Goal: Answer question/provide support: Share knowledge or assist other users

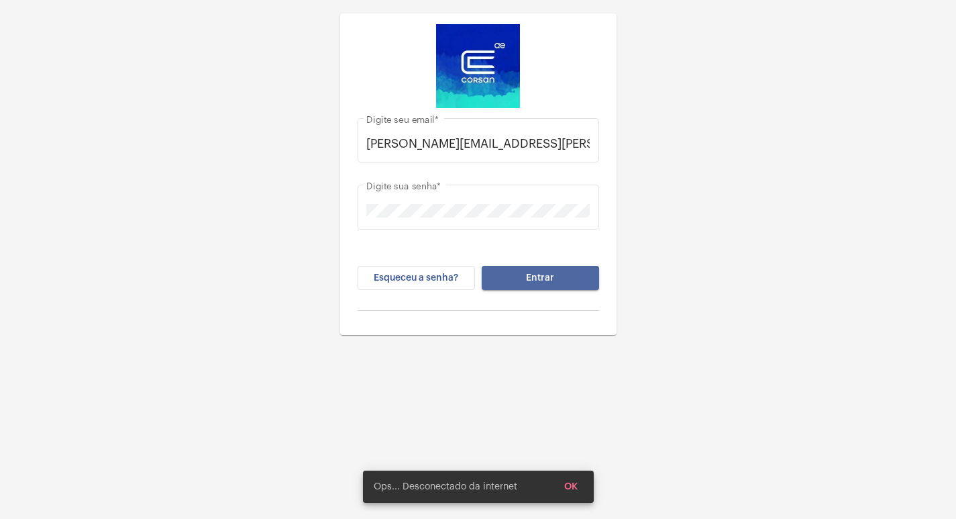
click at [568, 279] on button "Entrar" at bounding box center [540, 278] width 117 height 24
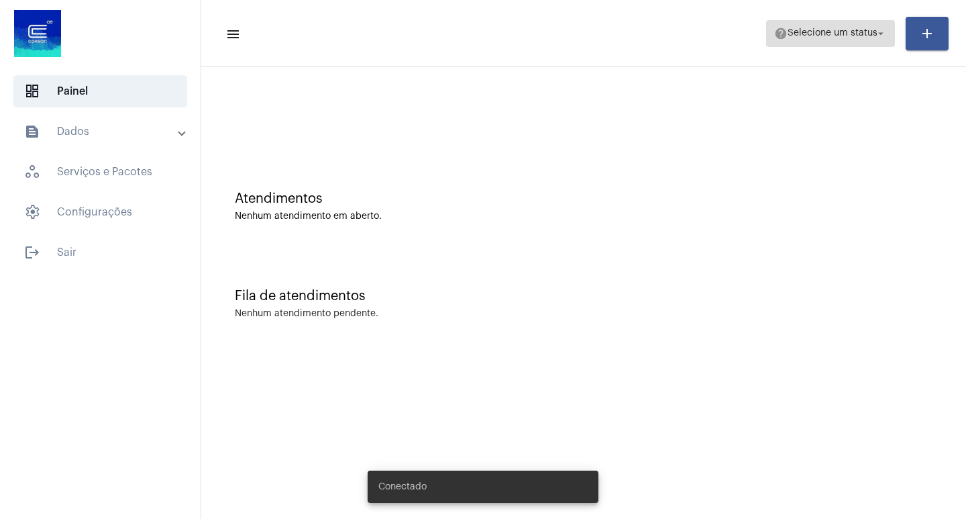
click at [868, 42] on span "help Selecione um status arrow_drop_down" at bounding box center [831, 33] width 113 height 24
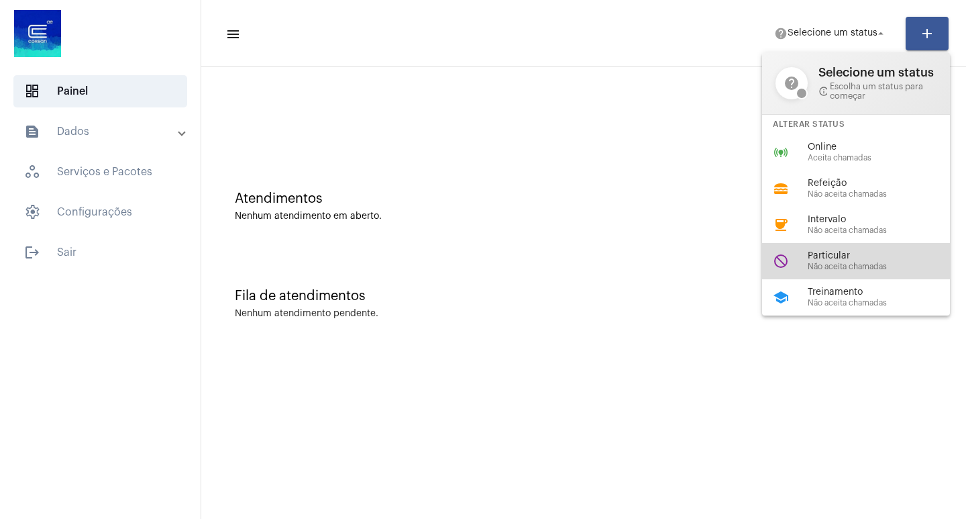
click at [846, 260] on span "Particular" at bounding box center [884, 256] width 153 height 10
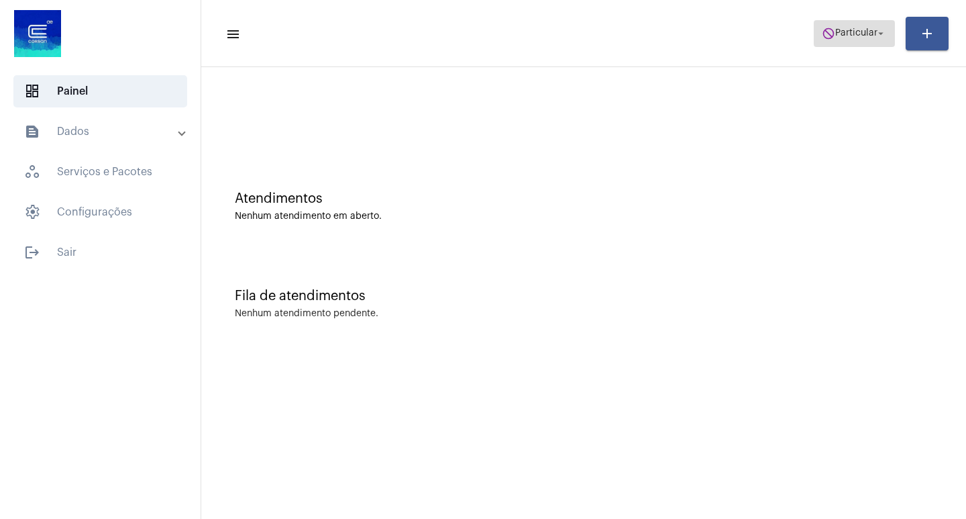
click at [869, 32] on span "Particular" at bounding box center [857, 33] width 42 height 9
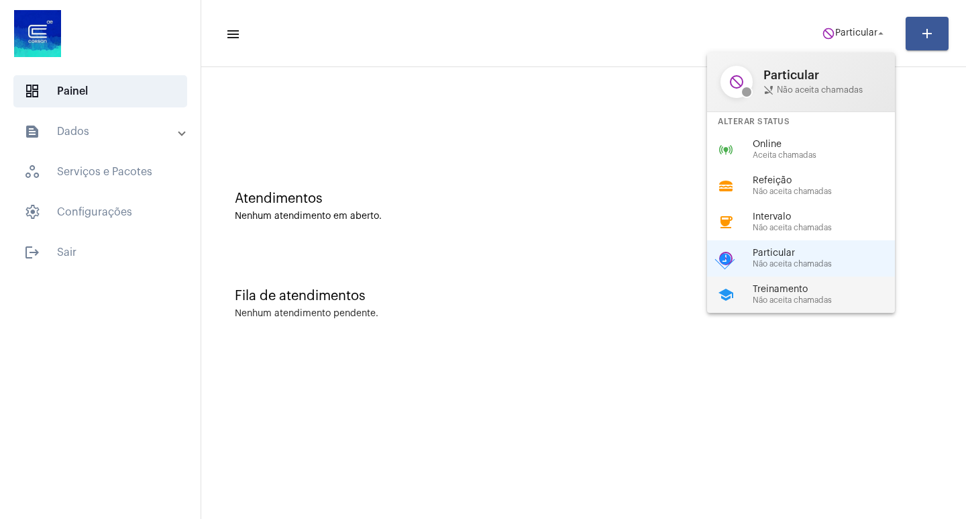
click at [800, 291] on span "Treinamento" at bounding box center [829, 290] width 153 height 10
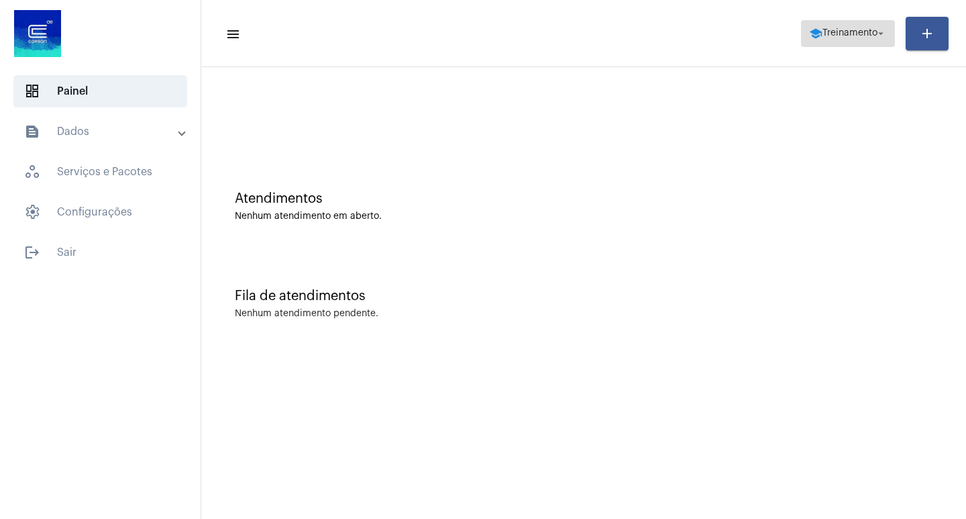
click at [866, 37] on span "Treinamento" at bounding box center [850, 33] width 55 height 9
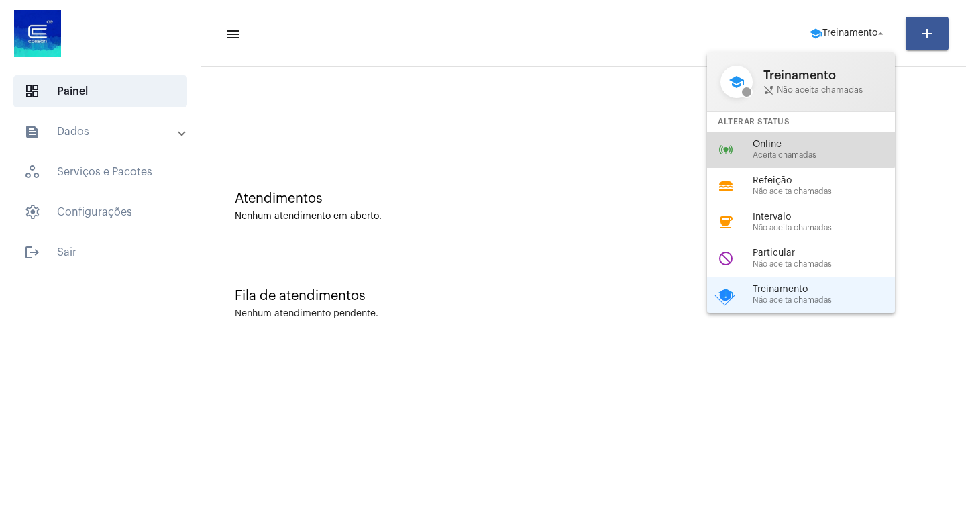
click at [764, 147] on span "Online" at bounding box center [829, 145] width 153 height 10
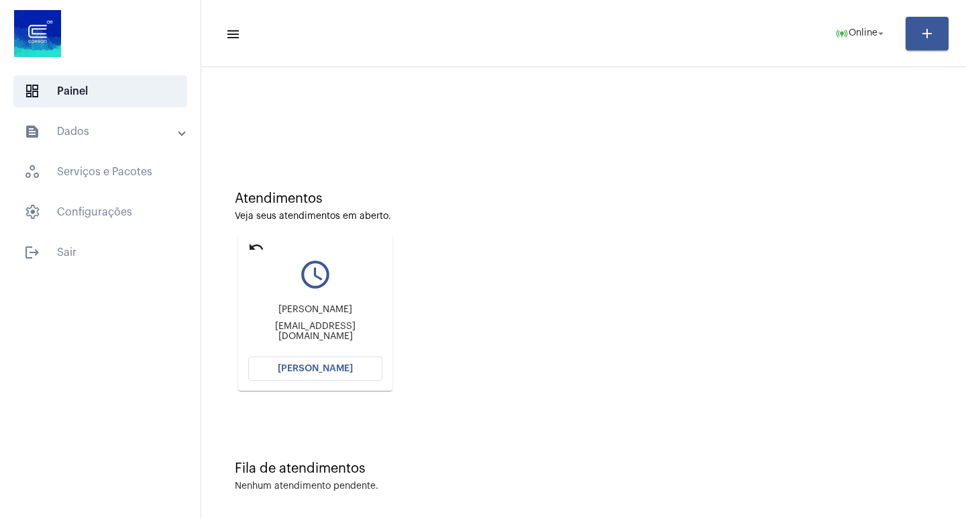
click at [306, 370] on span "[PERSON_NAME]" at bounding box center [315, 368] width 75 height 9
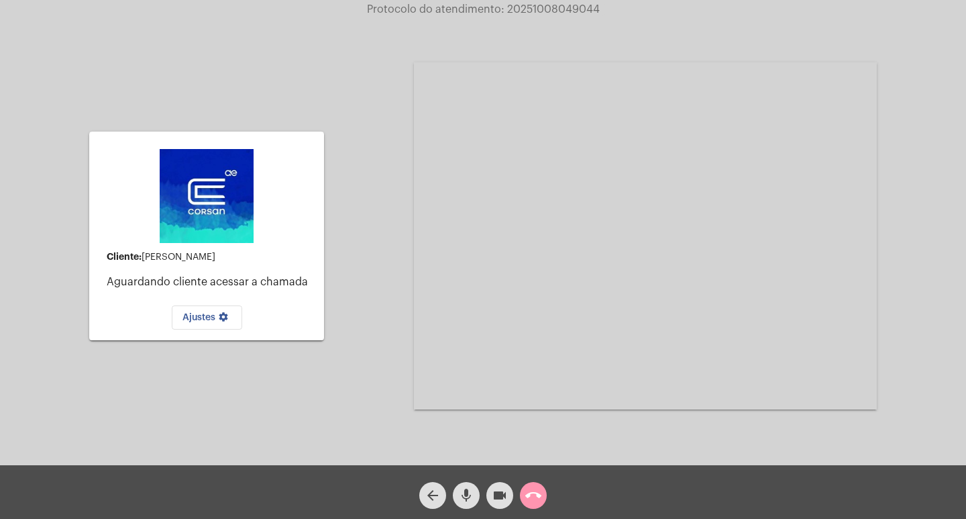
click at [464, 497] on mat-icon "mic" at bounding box center [466, 495] width 16 height 16
click at [493, 495] on mat-icon "videocam" at bounding box center [500, 495] width 16 height 16
click at [534, 494] on mat-icon "call_end" at bounding box center [534, 495] width 16 height 16
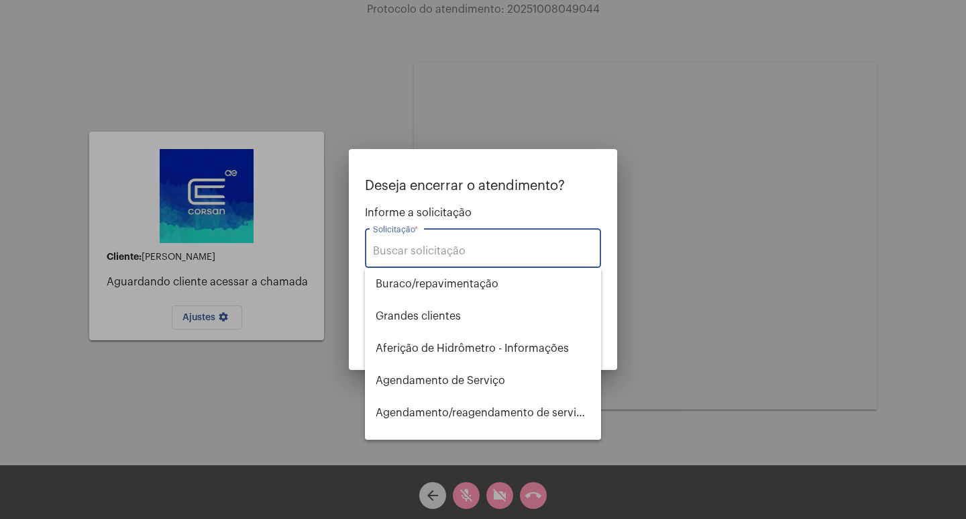
click at [483, 255] on input "Solicitação *" at bounding box center [483, 251] width 220 height 12
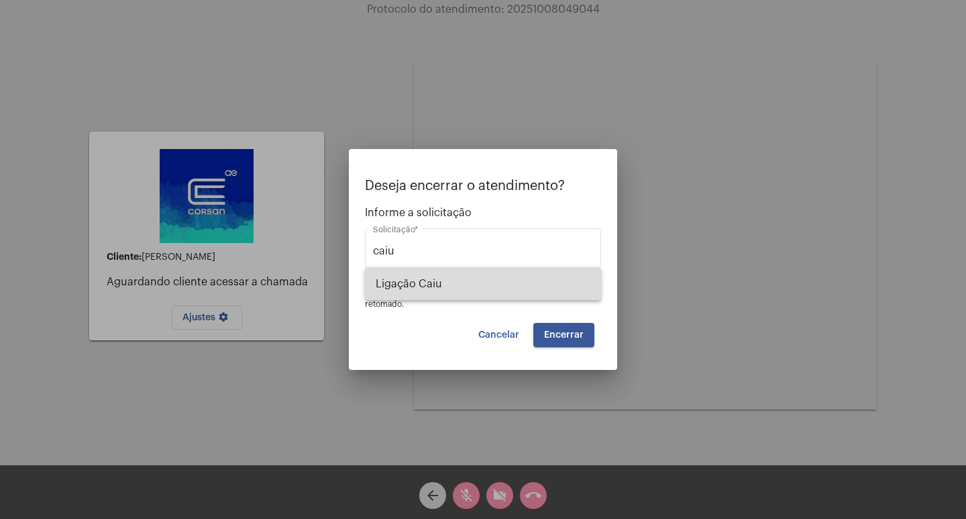
click at [477, 285] on span "Ligação Caiu" at bounding box center [483, 284] width 215 height 32
type input "Ligação Caiu"
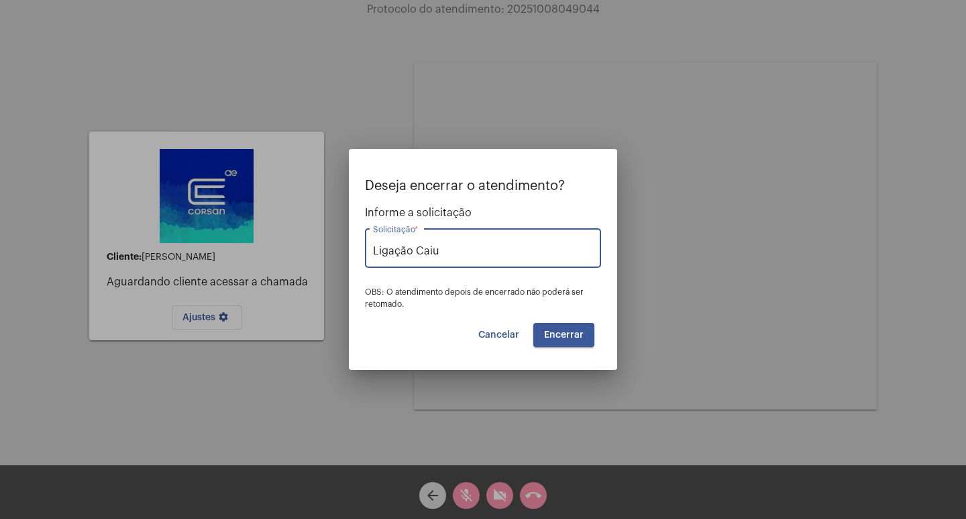
click at [571, 338] on span "Encerrar" at bounding box center [564, 334] width 40 height 9
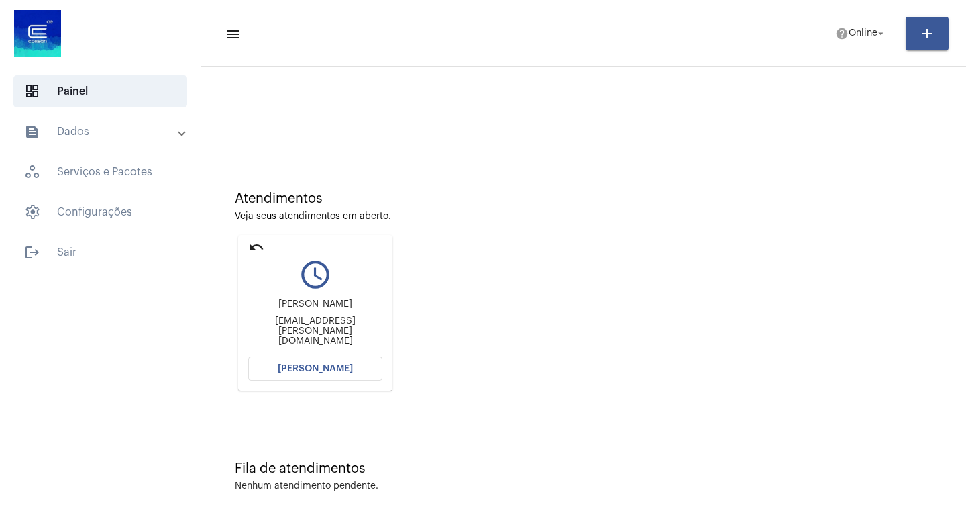
click at [328, 366] on span "[PERSON_NAME]" at bounding box center [315, 368] width 75 height 9
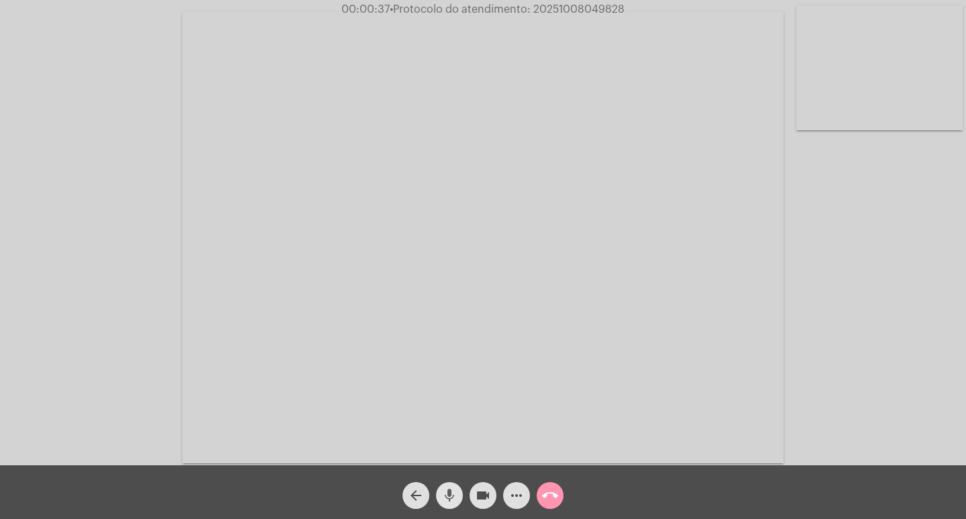
click at [452, 490] on mat-icon "mic" at bounding box center [450, 495] width 16 height 16
click at [478, 494] on mat-icon "videocam" at bounding box center [483, 495] width 16 height 16
click at [417, 494] on mat-icon "arrow_back" at bounding box center [416, 495] width 16 height 16
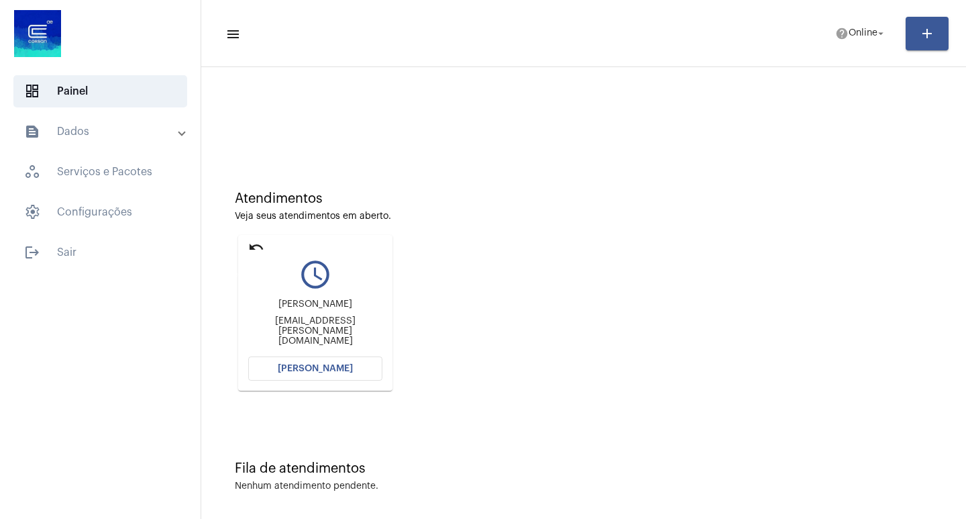
click at [258, 244] on mat-icon "undo" at bounding box center [256, 247] width 16 height 16
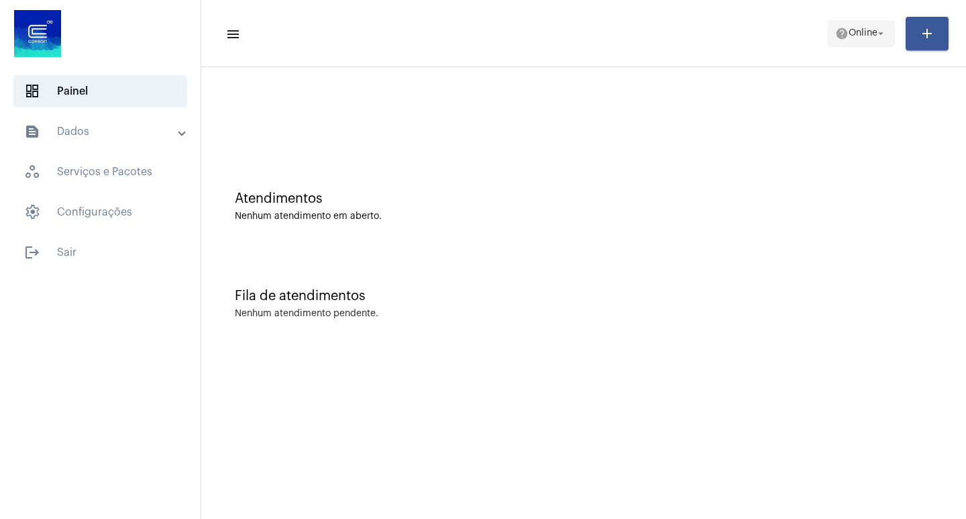
click at [887, 35] on button "help Online arrow_drop_down" at bounding box center [862, 33] width 68 height 27
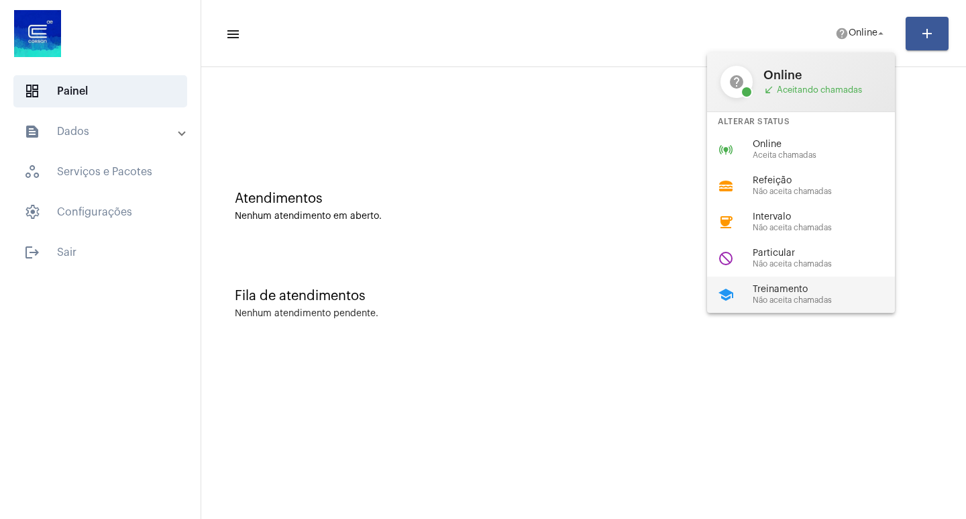
click at [791, 287] on span "Treinamento" at bounding box center [829, 290] width 153 height 10
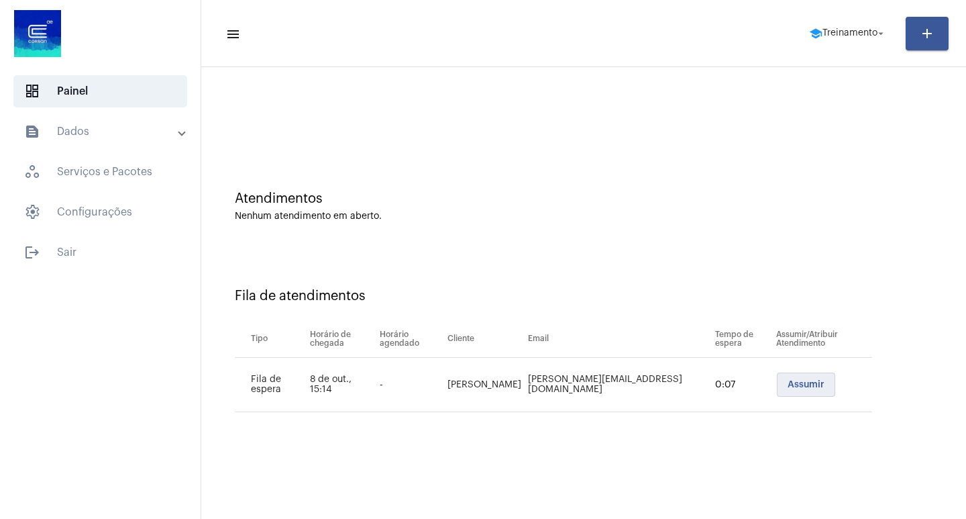
click at [789, 380] on span "Assumir" at bounding box center [806, 384] width 37 height 9
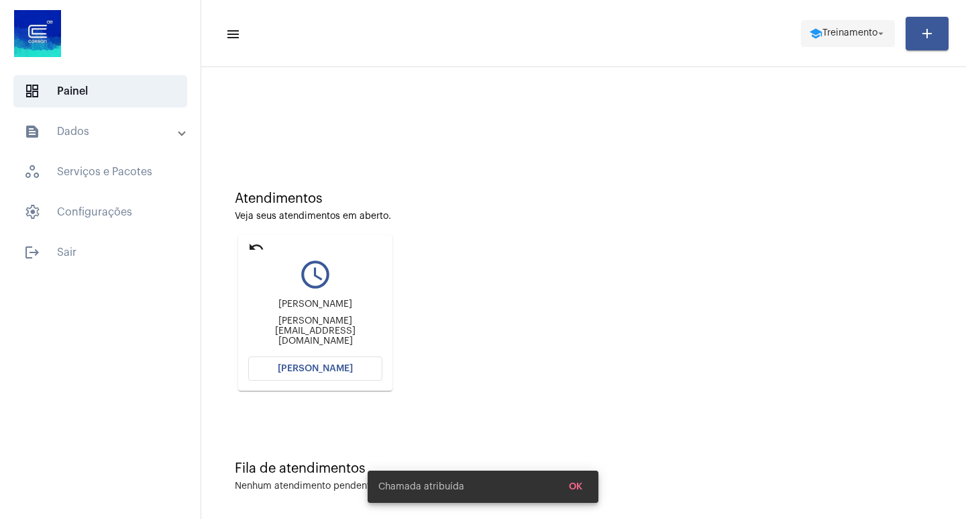
click at [862, 32] on span "Treinamento" at bounding box center [850, 33] width 55 height 9
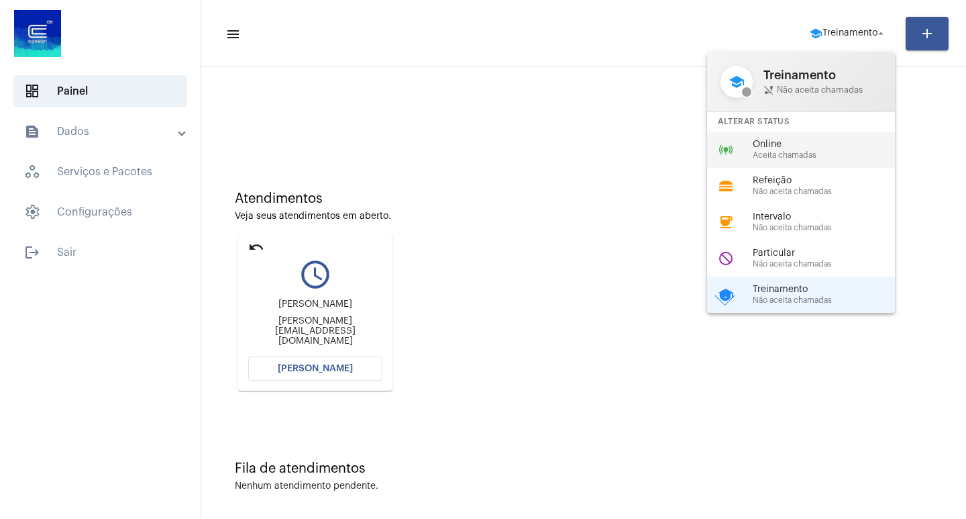
click at [789, 144] on span "Online" at bounding box center [829, 145] width 153 height 10
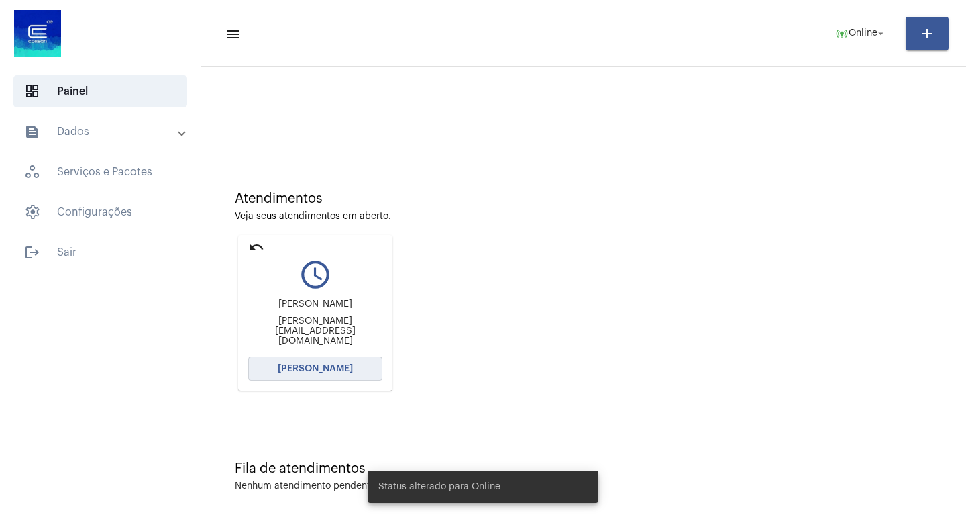
click at [303, 373] on button "[PERSON_NAME]" at bounding box center [315, 368] width 134 height 24
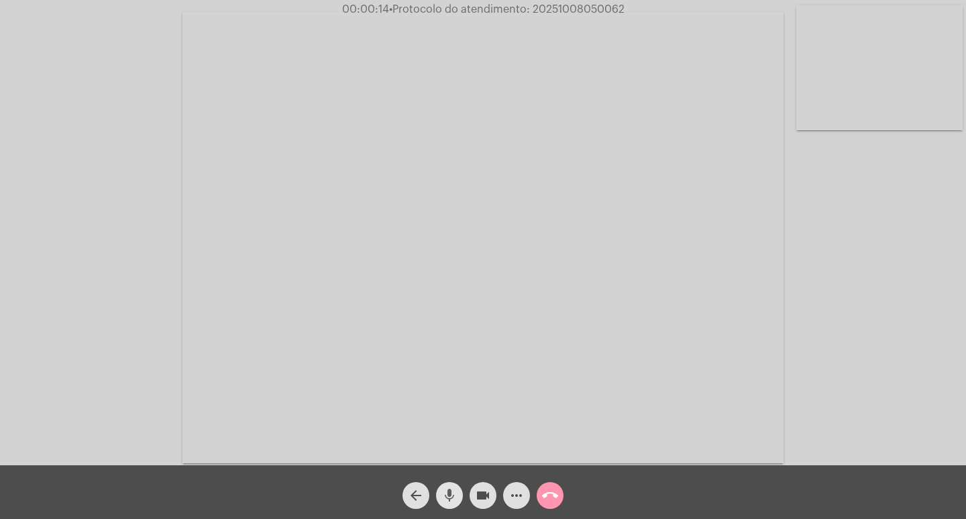
click at [444, 487] on span "mic" at bounding box center [450, 495] width 16 height 27
click at [448, 492] on mat-icon "mic_off" at bounding box center [450, 495] width 16 height 16
click at [448, 492] on mat-icon "mic" at bounding box center [450, 495] width 16 height 16
click at [448, 494] on mat-icon "mic_off" at bounding box center [450, 495] width 16 height 16
click at [448, 494] on mat-icon "mic" at bounding box center [450, 495] width 16 height 16
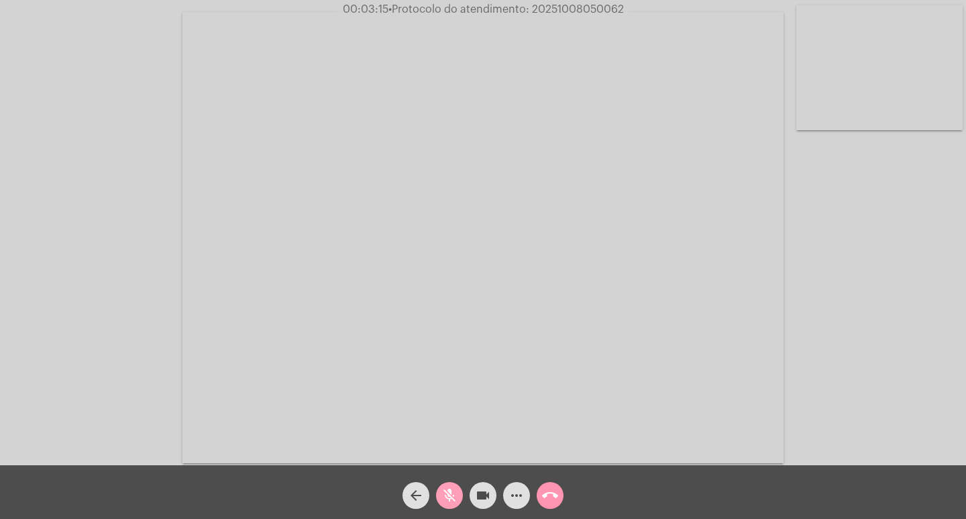
click at [447, 495] on mat-icon "mic_off" at bounding box center [450, 495] width 16 height 16
click at [447, 495] on mat-icon "mic" at bounding box center [450, 495] width 16 height 16
click at [447, 495] on mat-icon "mic_off" at bounding box center [450, 495] width 16 height 16
drag, startPoint x: 446, startPoint y: 493, endPoint x: 482, endPoint y: 475, distance: 39.6
click at [447, 493] on mat-icon "mic" at bounding box center [450, 495] width 16 height 16
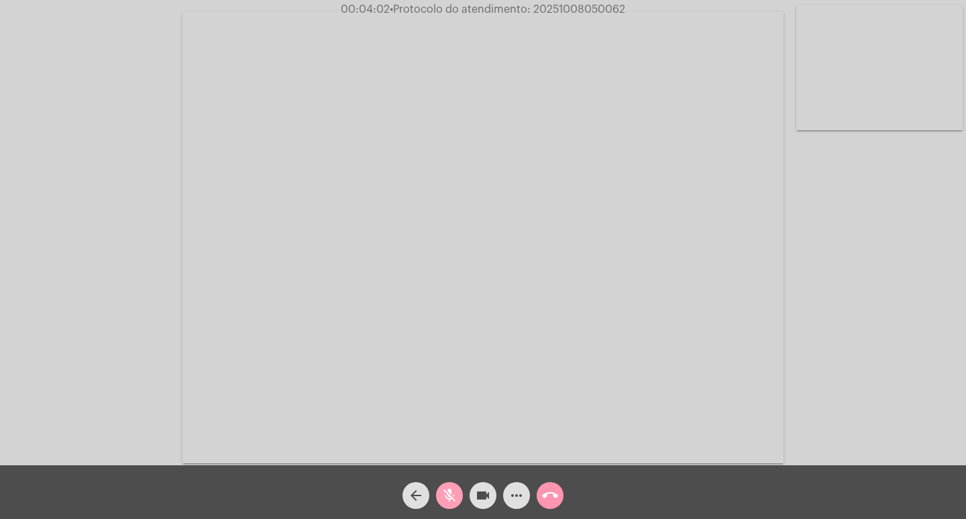
click at [452, 491] on mat-icon "mic_off" at bounding box center [450, 495] width 16 height 16
click at [452, 491] on mat-icon "mic" at bounding box center [450, 495] width 16 height 16
click at [451, 489] on mat-icon "mic_off" at bounding box center [450, 495] width 16 height 16
click at [445, 491] on mat-icon "mic" at bounding box center [450, 495] width 16 height 16
click at [445, 491] on mat-icon "mic_off" at bounding box center [450, 495] width 16 height 16
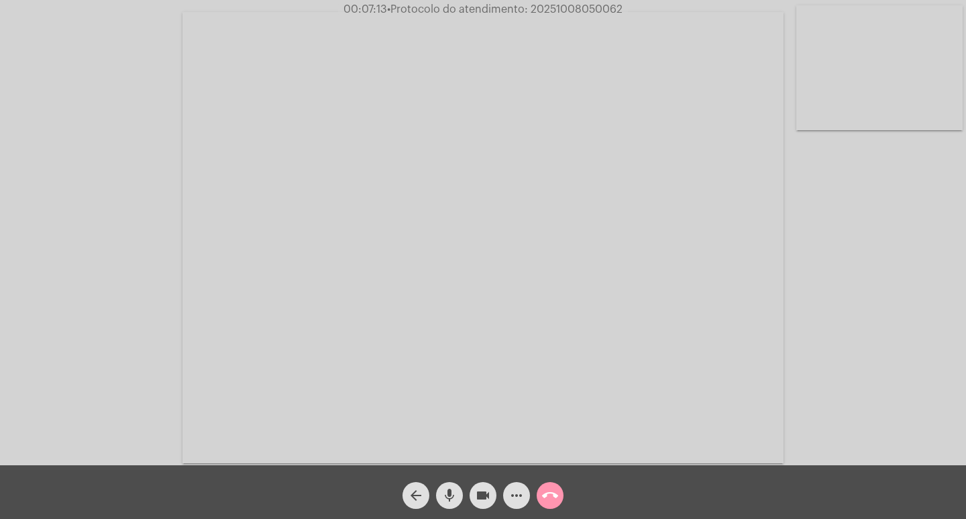
click at [452, 493] on mat-icon "mic" at bounding box center [450, 495] width 16 height 16
click at [447, 497] on mat-icon "mic_off" at bounding box center [450, 495] width 16 height 16
click at [515, 489] on mat-icon "more_horiz" at bounding box center [517, 495] width 16 height 16
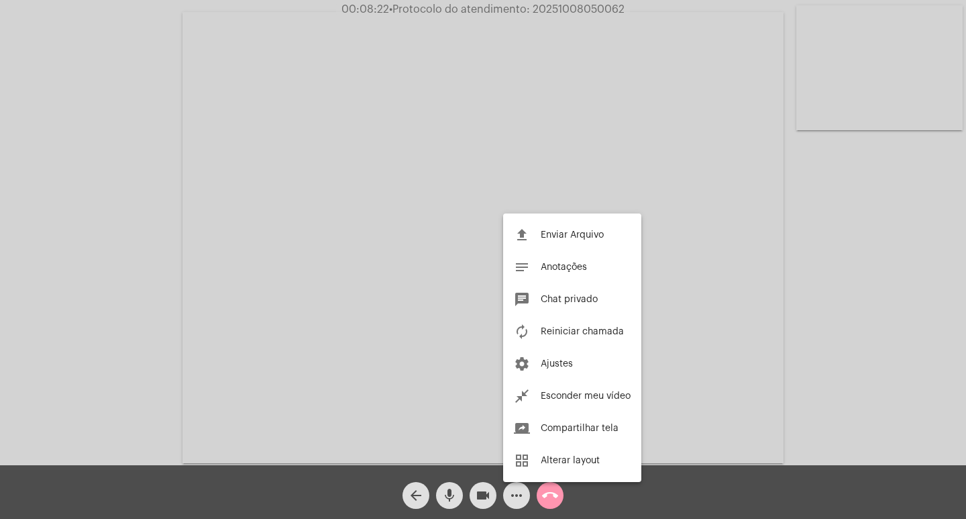
click at [210, 177] on div at bounding box center [483, 259] width 966 height 519
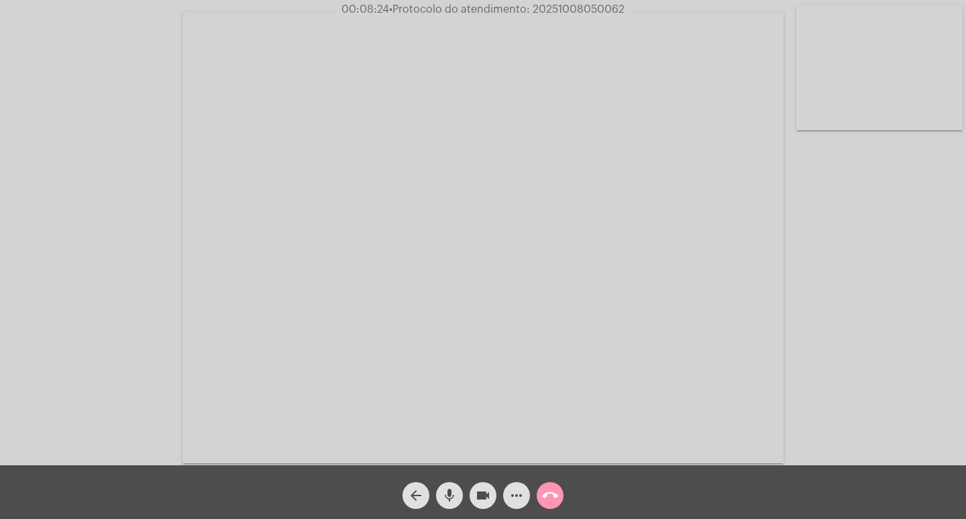
click at [444, 494] on mat-icon "mic" at bounding box center [450, 495] width 16 height 16
click at [444, 494] on mat-icon "mic_off" at bounding box center [450, 495] width 16 height 16
click at [444, 494] on mat-icon "mic" at bounding box center [450, 495] width 16 height 16
click at [457, 495] on mat-icon "mic_off" at bounding box center [450, 495] width 16 height 16
click at [446, 500] on mat-icon "mic" at bounding box center [450, 495] width 16 height 16
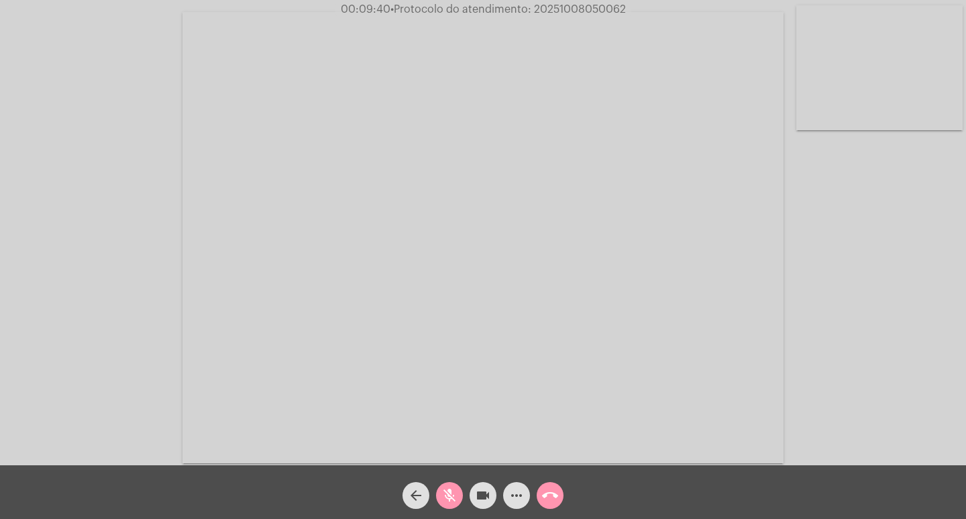
click at [445, 497] on mat-icon "mic_off" at bounding box center [450, 495] width 16 height 16
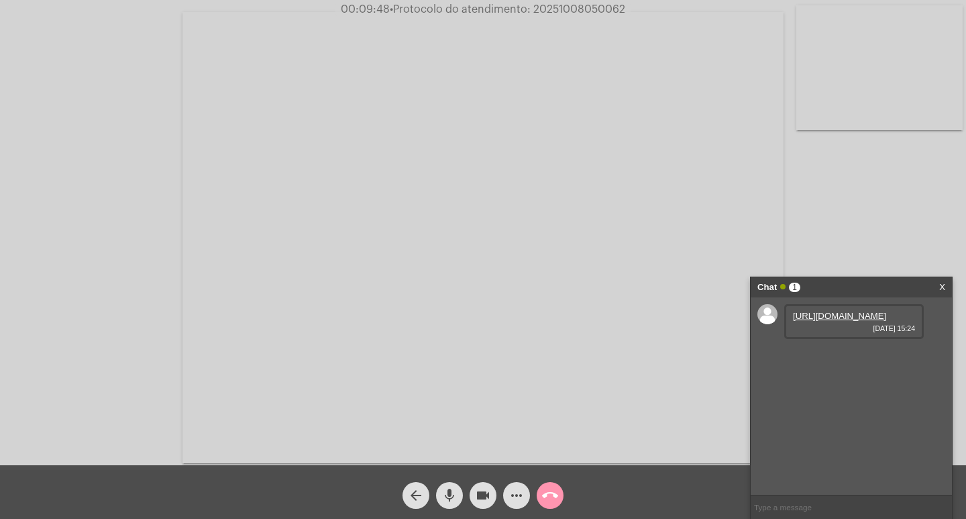
click at [830, 321] on link "[URL][DOMAIN_NAME]" at bounding box center [839, 316] width 93 height 10
click at [834, 359] on link "[URL][DOMAIN_NAME]" at bounding box center [839, 354] width 93 height 10
click at [450, 499] on mat-icon "mic" at bounding box center [450, 495] width 16 height 16
click at [517, 499] on mat-icon "more_horiz" at bounding box center [517, 495] width 16 height 16
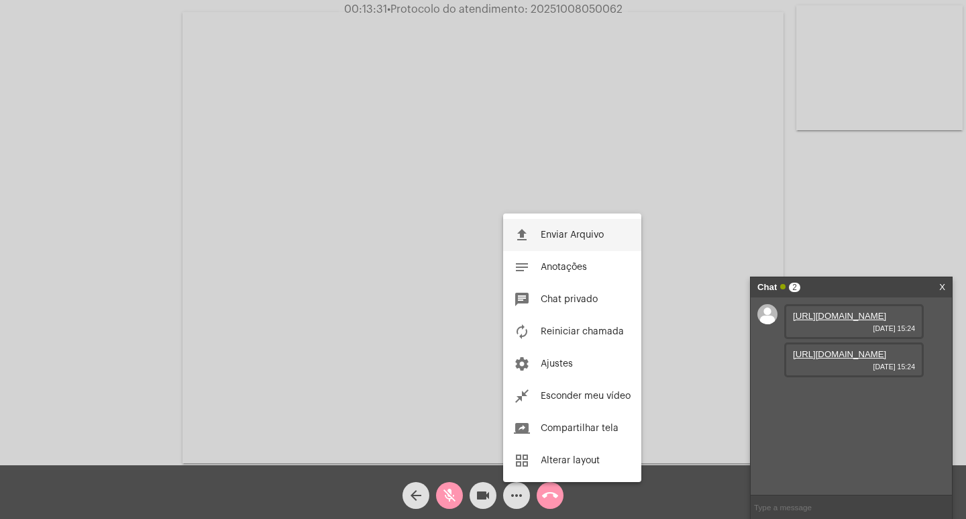
click at [583, 229] on button "file_upload Enviar Arquivo" at bounding box center [572, 235] width 138 height 32
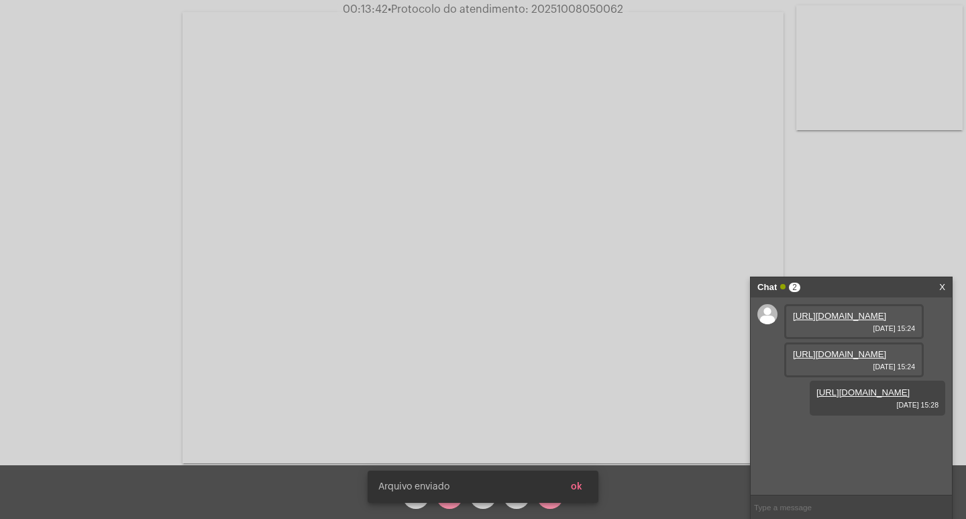
scroll to position [11, 0]
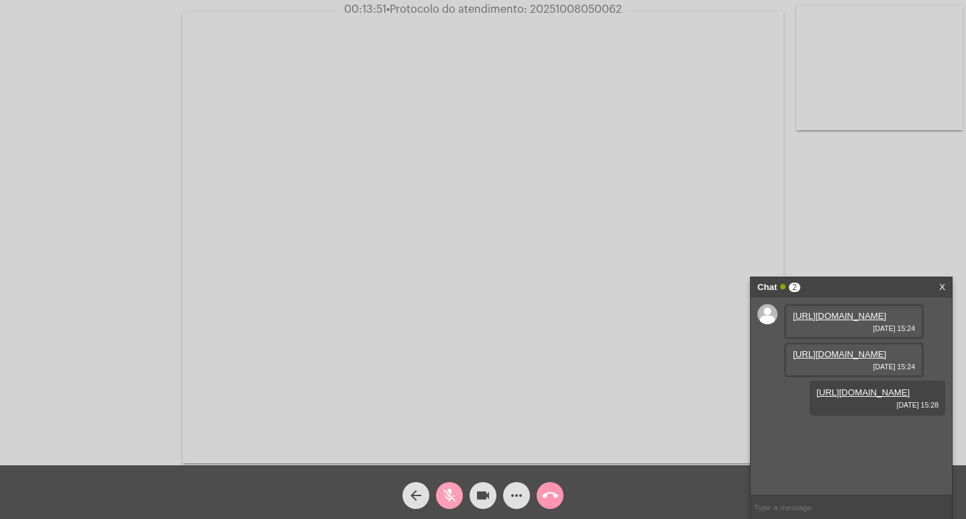
click at [452, 495] on mat-icon "mic_off" at bounding box center [450, 495] width 16 height 16
click at [447, 492] on mat-icon "mic" at bounding box center [450, 495] width 16 height 16
click at [485, 493] on mat-icon "videocam" at bounding box center [483, 495] width 16 height 16
click at [481, 487] on mat-icon "videocam_off" at bounding box center [483, 495] width 16 height 16
click at [452, 498] on mat-icon "mic_off" at bounding box center [450, 495] width 16 height 16
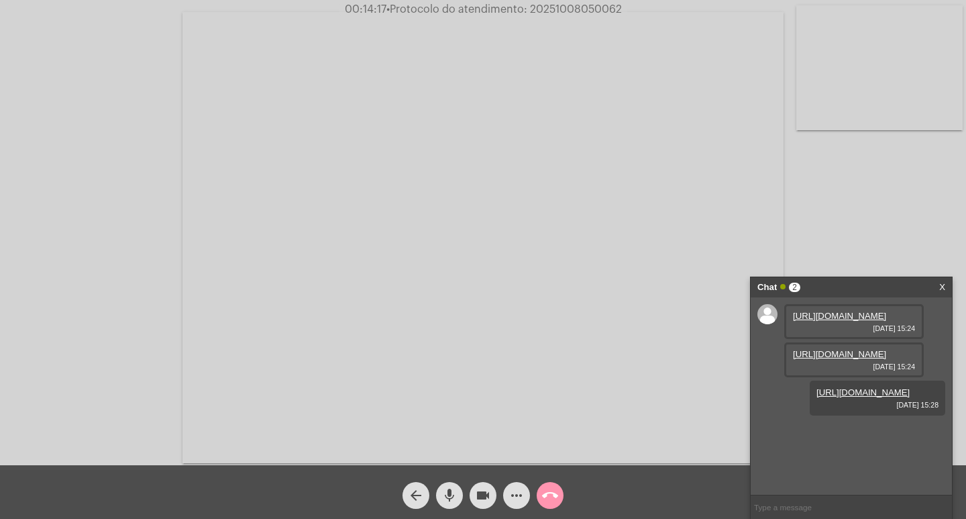
click at [452, 498] on mat-icon "mic" at bounding box center [450, 495] width 16 height 16
click at [483, 497] on mat-icon "videocam" at bounding box center [483, 495] width 16 height 16
click at [481, 497] on mat-icon "videocam_off" at bounding box center [483, 495] width 16 height 16
click at [835, 436] on link "[URL][DOMAIN_NAME]" at bounding box center [839, 431] width 93 height 10
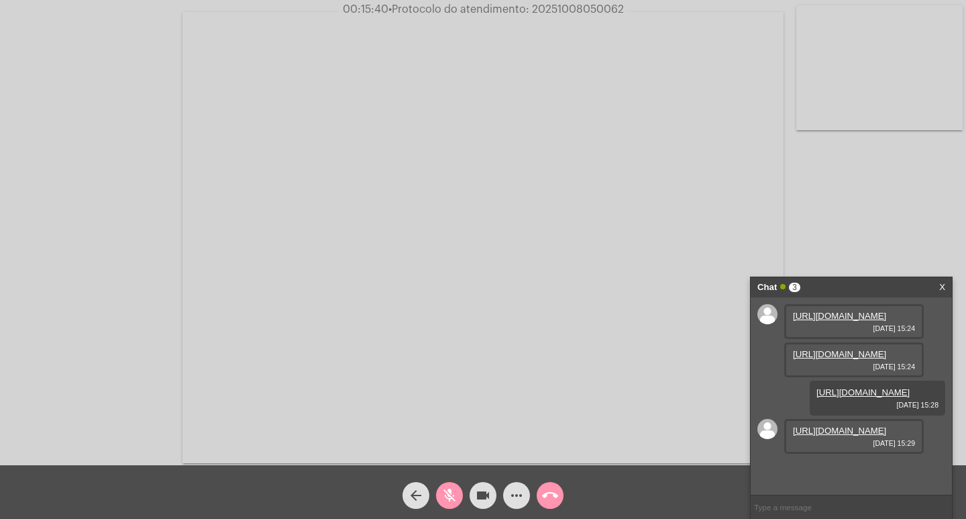
click at [448, 493] on mat-icon "mic_off" at bounding box center [450, 495] width 16 height 16
click at [444, 499] on mat-icon "mic" at bounding box center [450, 495] width 16 height 16
click at [481, 501] on mat-icon "videocam" at bounding box center [483, 495] width 16 height 16
click at [477, 496] on mat-icon "videocam_off" at bounding box center [483, 495] width 16 height 16
click at [448, 497] on mat-icon "mic_off" at bounding box center [450, 495] width 16 height 16
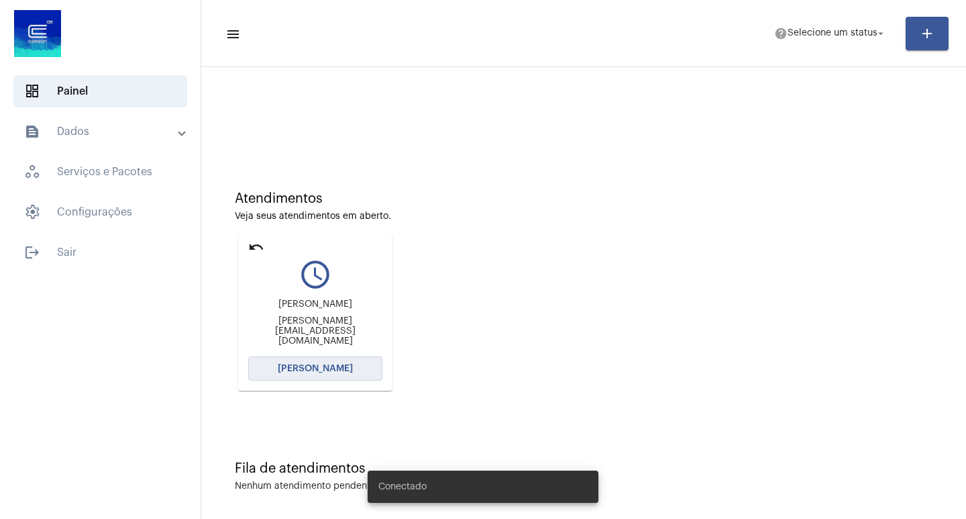
click at [343, 362] on button "[PERSON_NAME]" at bounding box center [315, 368] width 134 height 24
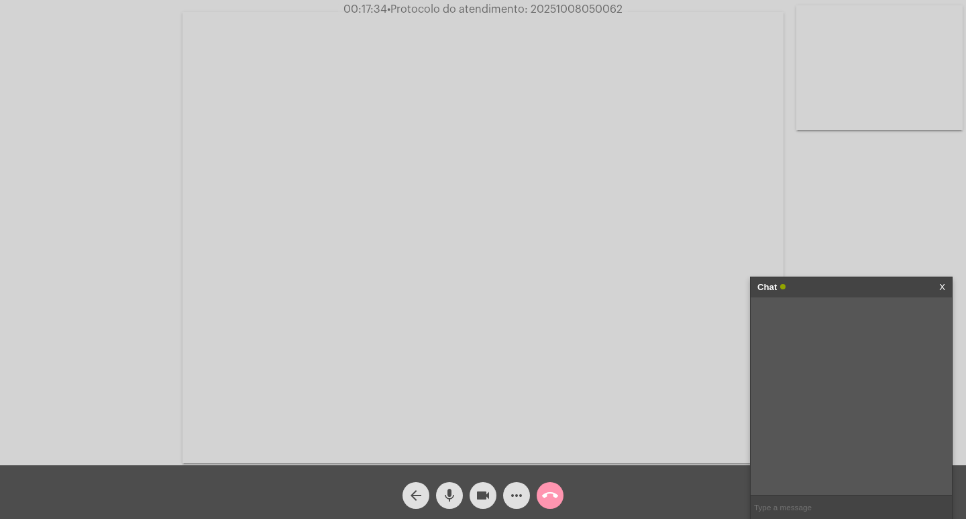
click at [451, 495] on mat-icon "mic" at bounding box center [450, 495] width 16 height 16
click at [449, 492] on mat-icon "mic_off" at bounding box center [450, 495] width 16 height 16
click at [449, 492] on mat-icon "mic" at bounding box center [450, 495] width 16 height 16
click at [450, 489] on mat-icon "mic_off" at bounding box center [450, 495] width 16 height 16
click at [568, 6] on span "• Protocolo do atendimento: 20251008050062" at bounding box center [506, 9] width 236 height 11
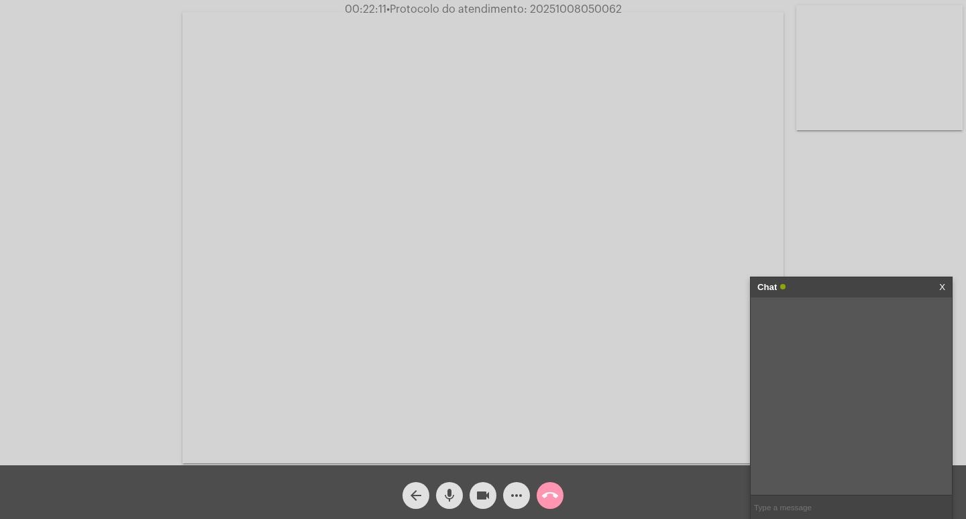
click at [568, 6] on span "• Protocolo do atendimento: 20251008050062" at bounding box center [505, 9] width 236 height 11
click at [586, 48] on video at bounding box center [483, 237] width 601 height 451
click at [648, 21] on div "Acessando Câmera e Microfone..." at bounding box center [721, 236] width 463 height 462
click at [595, 7] on span "• Protocolo do atendimento: 20251008050062" at bounding box center [506, 9] width 236 height 11
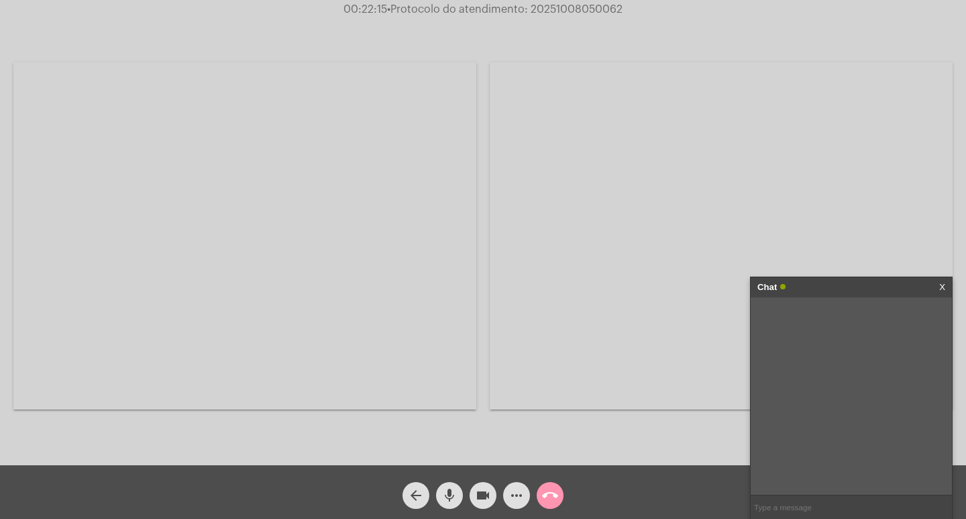
click at [595, 7] on span "• Protocolo do atendimento: 20251008050062" at bounding box center [505, 9] width 236 height 11
copy span "20251008050062"
click at [826, 504] on input "text" at bounding box center [851, 506] width 201 height 23
paste input "20251008050062"
type input "PROTOCOLO: 20251008050062"
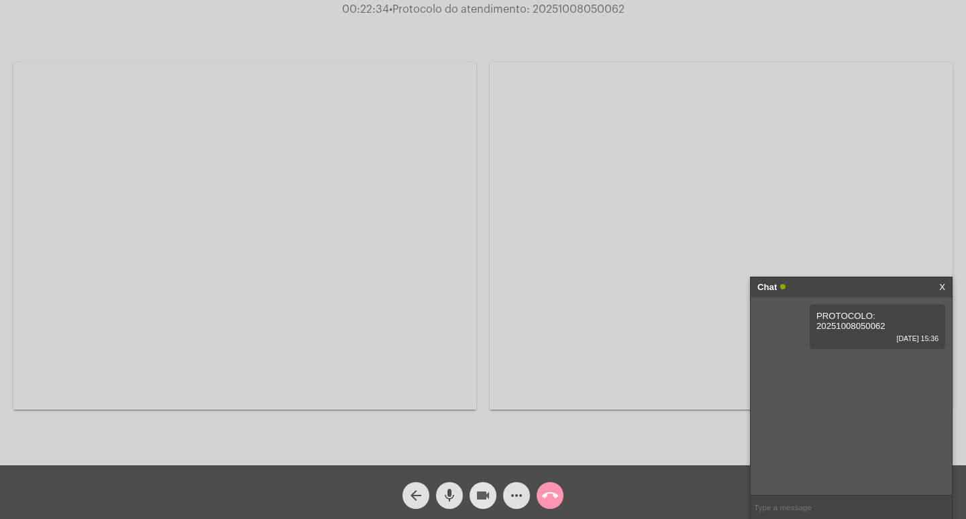
click at [483, 490] on mat-icon "videocam" at bounding box center [483, 495] width 16 height 16
click at [458, 489] on button "mic" at bounding box center [449, 495] width 27 height 27
click at [546, 489] on mat-icon "call_end" at bounding box center [550, 495] width 16 height 16
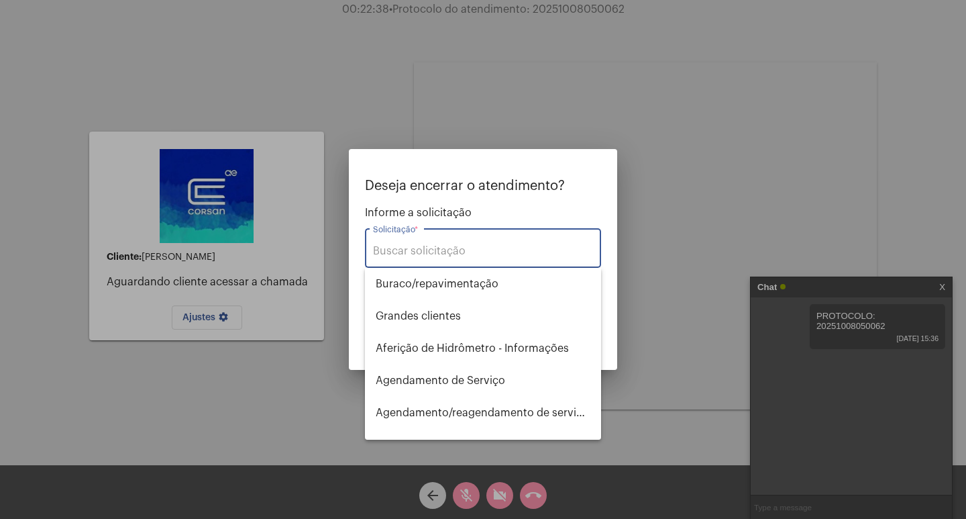
click at [479, 248] on input "Solicitação *" at bounding box center [483, 251] width 220 height 12
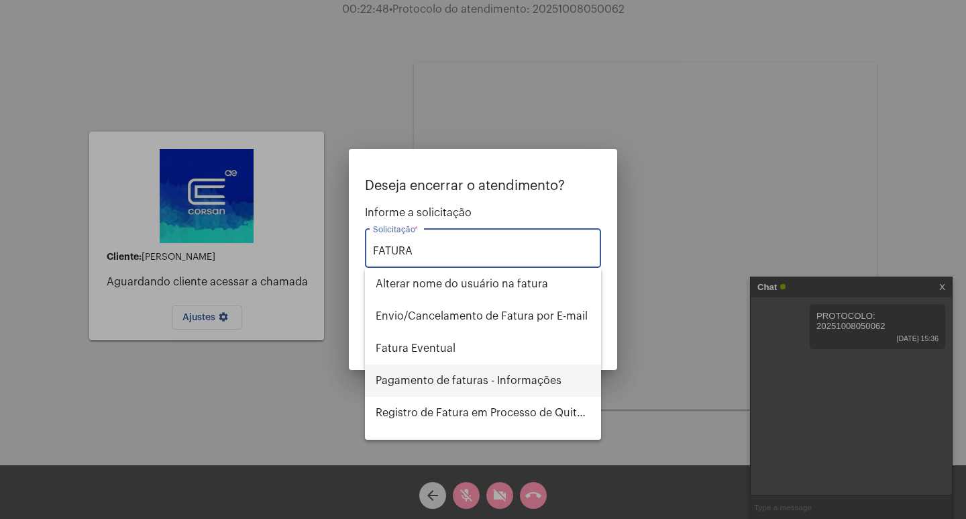
click at [441, 379] on span "Pagamento de faturas - Informações" at bounding box center [483, 380] width 215 height 32
type input "Pagamento de faturas - Informações"
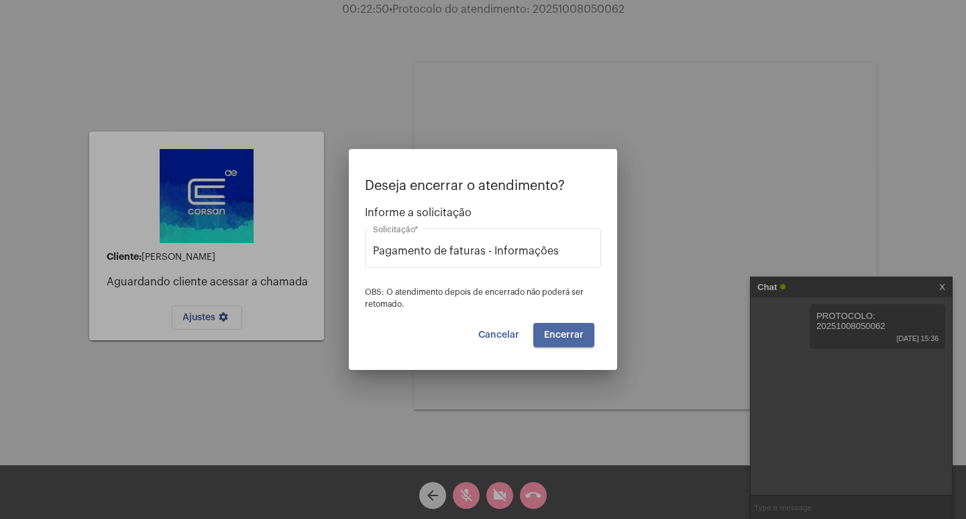
click at [562, 336] on span "Encerrar" at bounding box center [564, 334] width 40 height 9
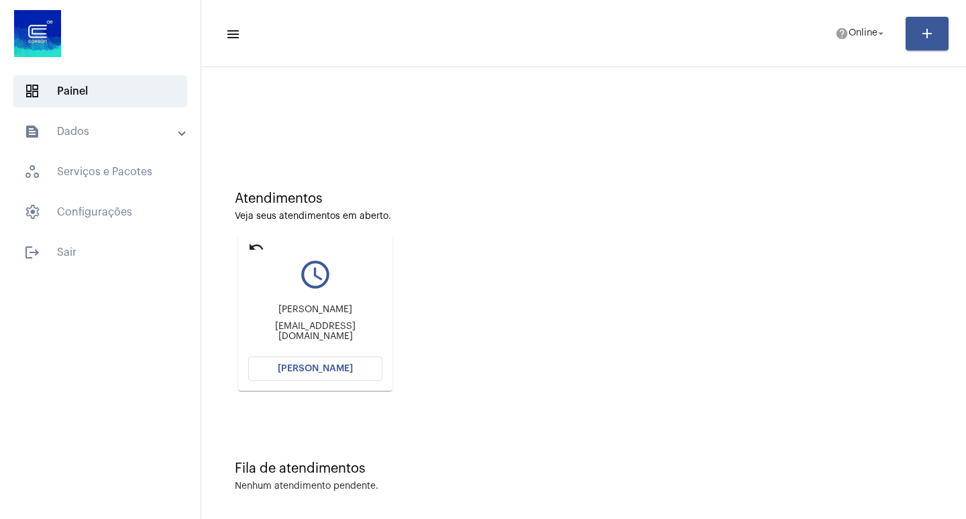
click at [314, 368] on span "[PERSON_NAME]" at bounding box center [315, 368] width 75 height 9
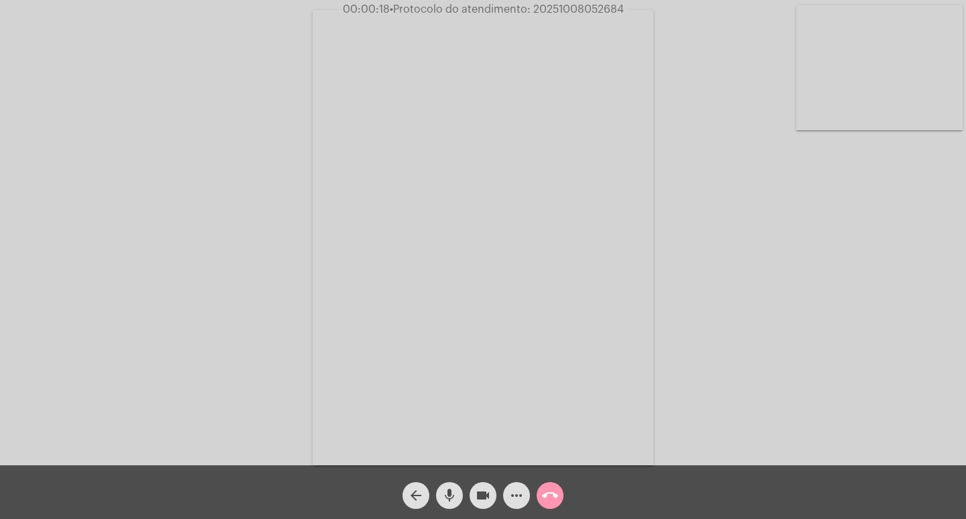
click at [517, 497] on mat-icon "more_horiz" at bounding box center [517, 495] width 16 height 16
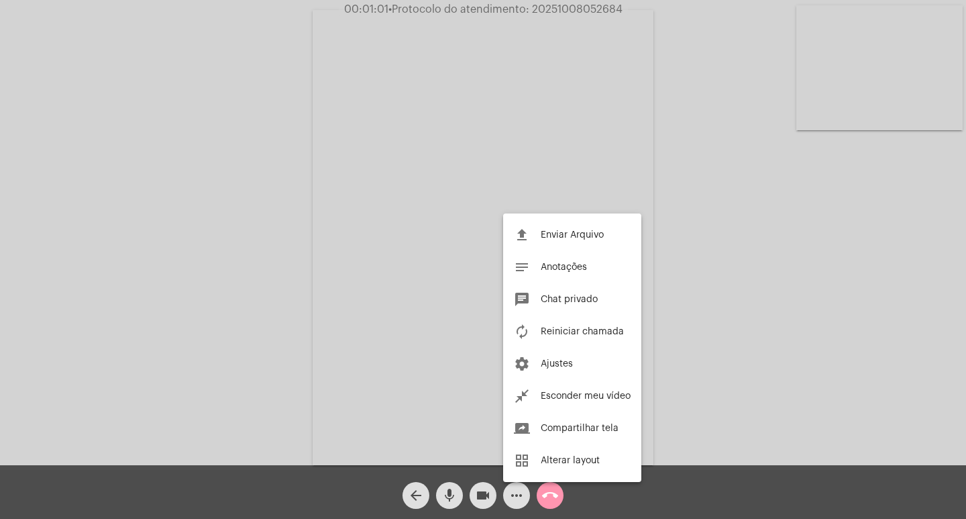
click at [238, 247] on div at bounding box center [483, 259] width 966 height 519
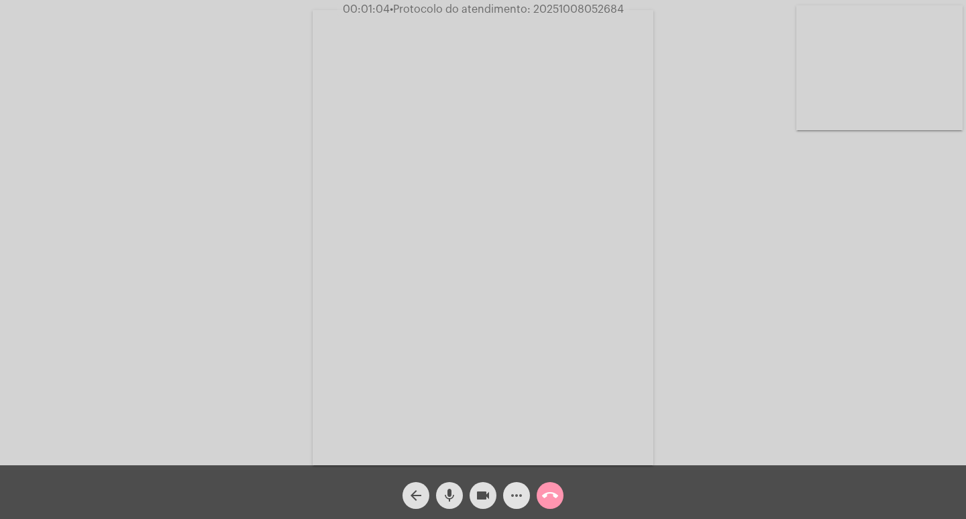
click at [512, 495] on mat-icon "more_horiz" at bounding box center [517, 495] width 16 height 16
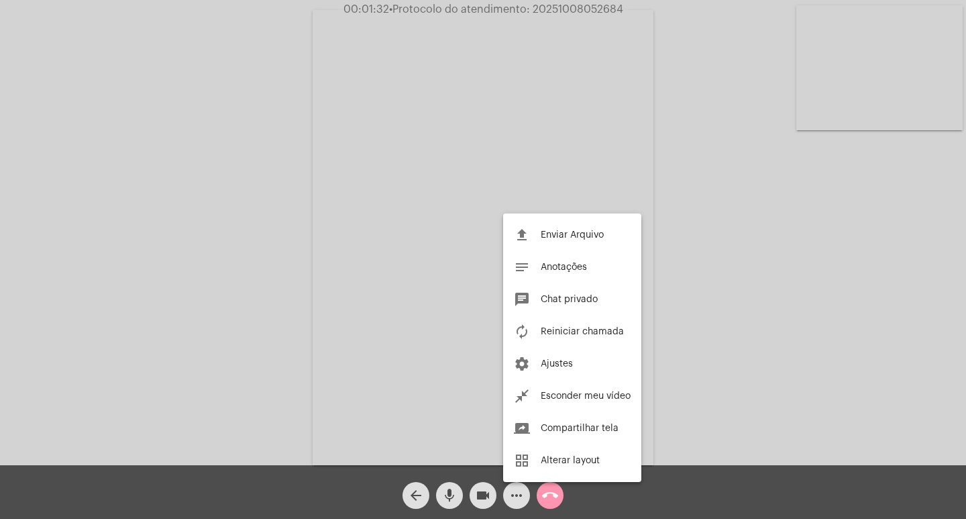
click at [441, 495] on div at bounding box center [483, 259] width 966 height 519
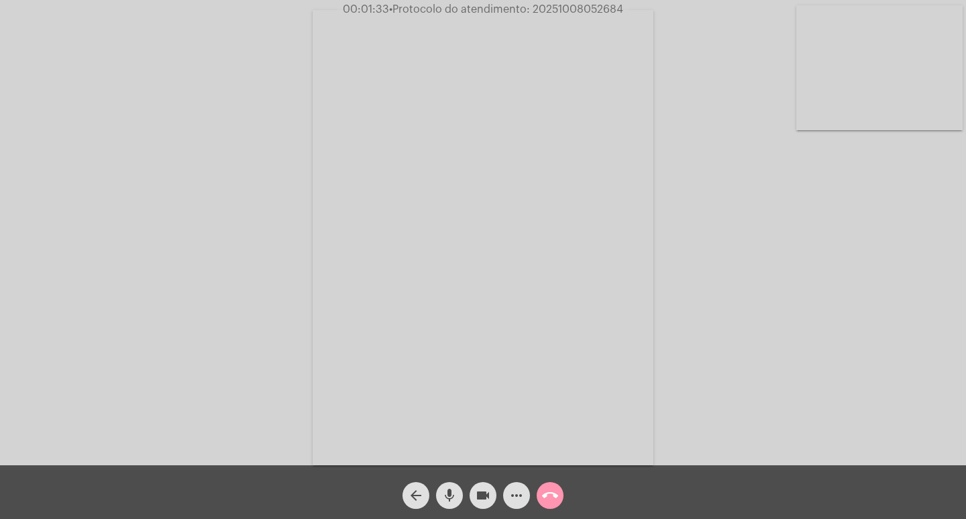
click at [452, 495] on mat-icon "mic" at bounding box center [450, 495] width 16 height 16
click at [484, 493] on mat-icon "videocam" at bounding box center [483, 495] width 16 height 16
click at [484, 493] on mat-icon "videocam_off" at bounding box center [483, 495] width 16 height 16
click at [560, 7] on span "• Protocolo do atendimento: 20251008052684" at bounding box center [506, 9] width 234 height 11
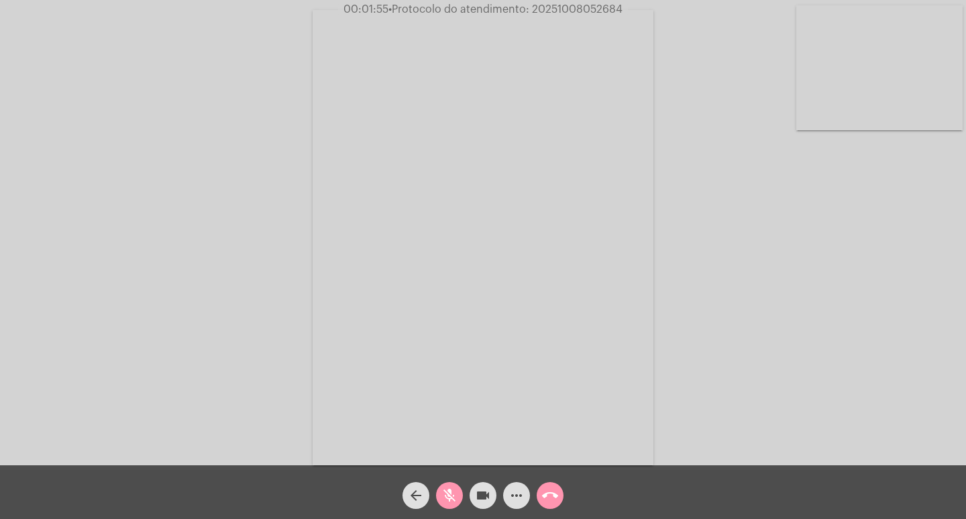
copy span "20251008052684"
click at [271, 121] on div "Acessando Câmera e Microfone..." at bounding box center [483, 235] width 964 height 465
click at [480, 501] on mat-icon "videocam" at bounding box center [483, 495] width 16 height 16
click at [479, 493] on mat-icon "videocam_off" at bounding box center [483, 495] width 16 height 16
click at [483, 492] on mat-icon "videocam" at bounding box center [483, 495] width 16 height 16
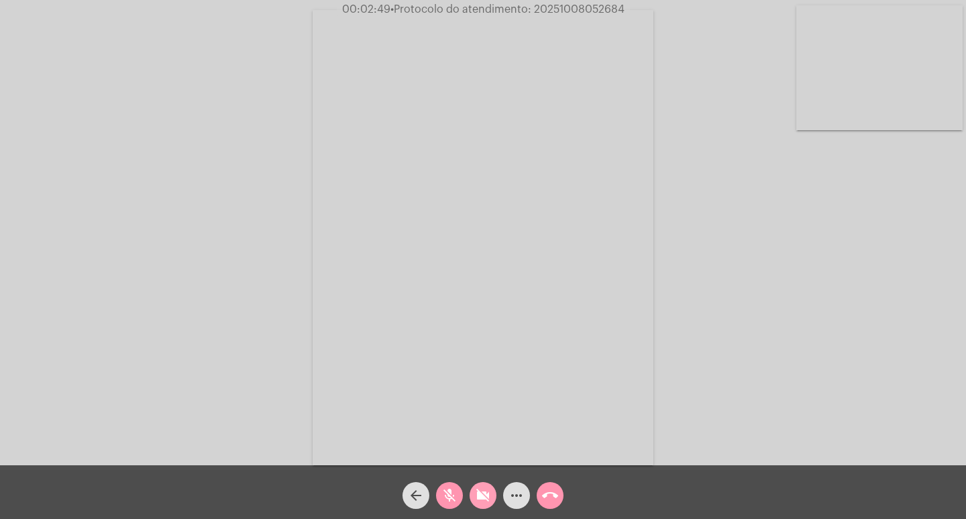
click at [495, 495] on button "videocam_off" at bounding box center [483, 495] width 27 height 27
click at [450, 499] on mat-icon "mic_off" at bounding box center [450, 495] width 16 height 16
click at [450, 498] on mat-icon "mic" at bounding box center [450, 495] width 16 height 16
click at [452, 493] on mat-icon "mic_off" at bounding box center [450, 495] width 16 height 16
click at [476, 500] on mat-icon "videocam" at bounding box center [483, 495] width 16 height 16
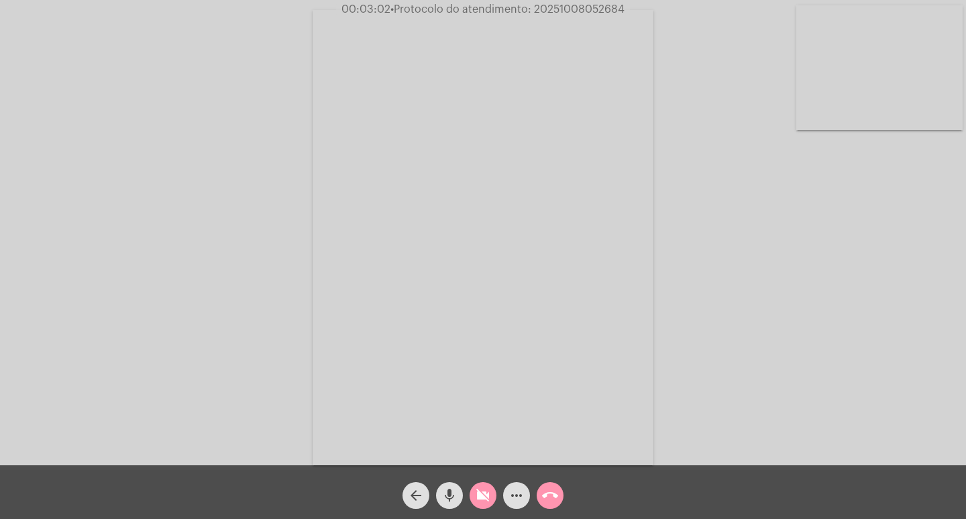
click at [448, 498] on mat-icon "mic" at bounding box center [450, 495] width 16 height 16
click at [450, 497] on mat-icon "mic_off" at bounding box center [450, 495] width 16 height 16
click at [482, 499] on mat-icon "videocam_off" at bounding box center [483, 495] width 16 height 16
click at [513, 498] on mat-icon "more_horiz" at bounding box center [517, 495] width 16 height 16
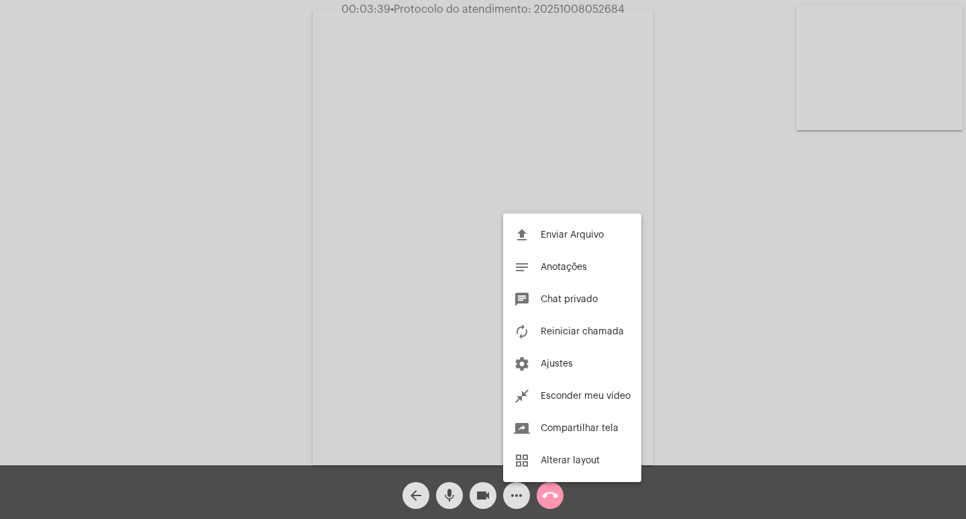
click at [452, 431] on div at bounding box center [483, 259] width 966 height 519
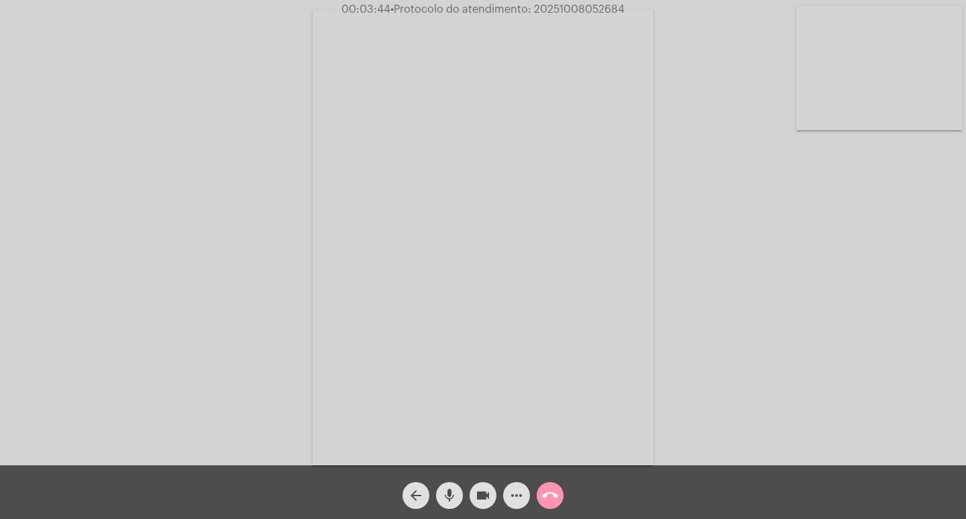
click at [454, 497] on mat-icon "mic" at bounding box center [450, 495] width 16 height 16
click at [480, 501] on mat-icon "videocam" at bounding box center [483, 495] width 16 height 16
click at [481, 497] on mat-icon "videocam_off" at bounding box center [483, 495] width 16 height 16
click at [436, 490] on div "mic_off" at bounding box center [450, 492] width 34 height 34
click at [522, 493] on mat-icon "more_horiz" at bounding box center [517, 495] width 16 height 16
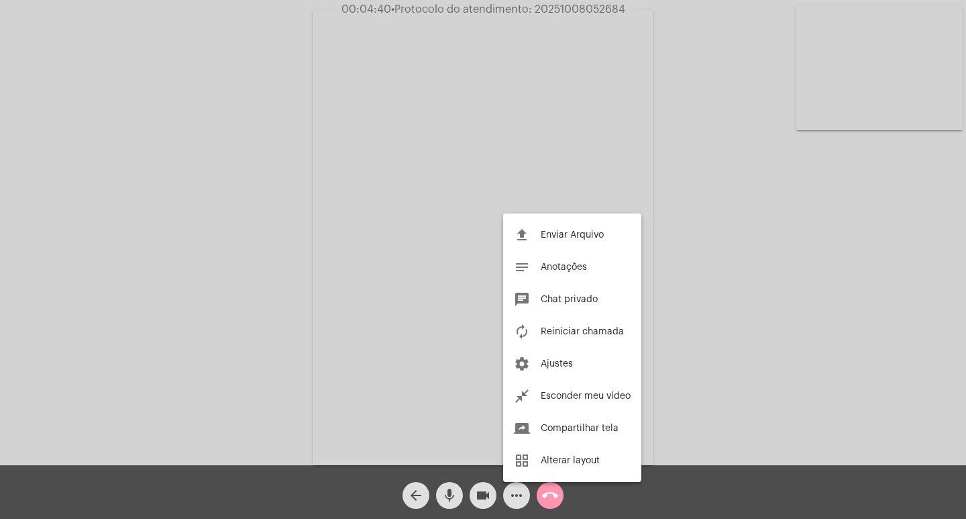
click at [240, 248] on div at bounding box center [483, 259] width 966 height 519
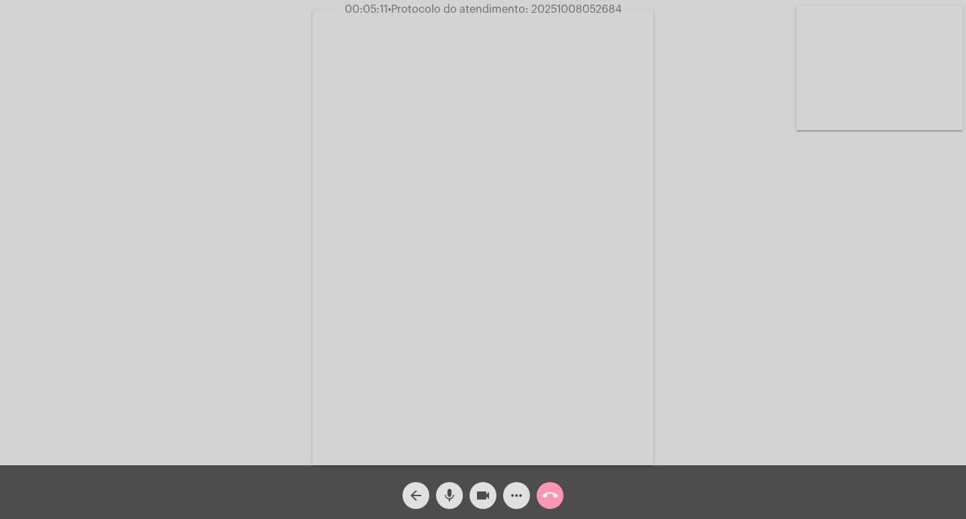
click at [520, 495] on mat-icon "more_horiz" at bounding box center [517, 495] width 16 height 16
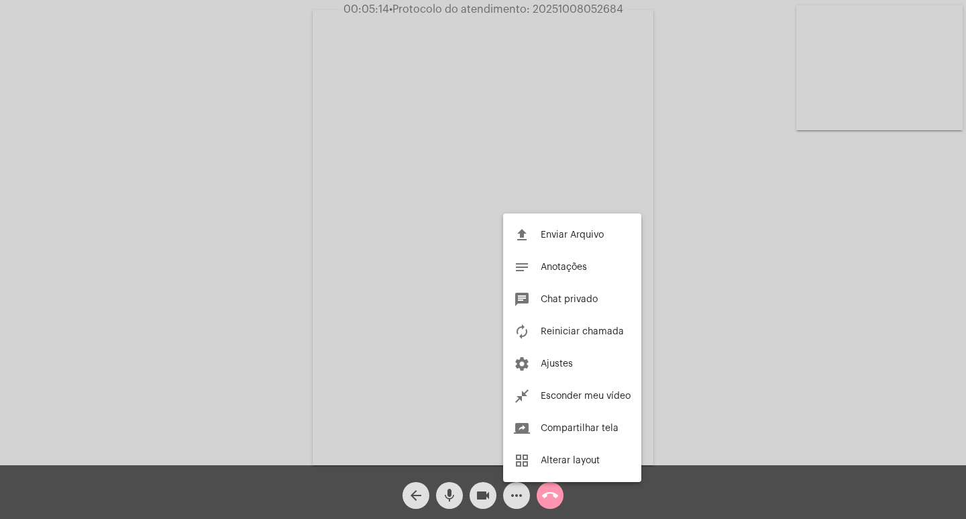
click at [293, 260] on div at bounding box center [483, 259] width 966 height 519
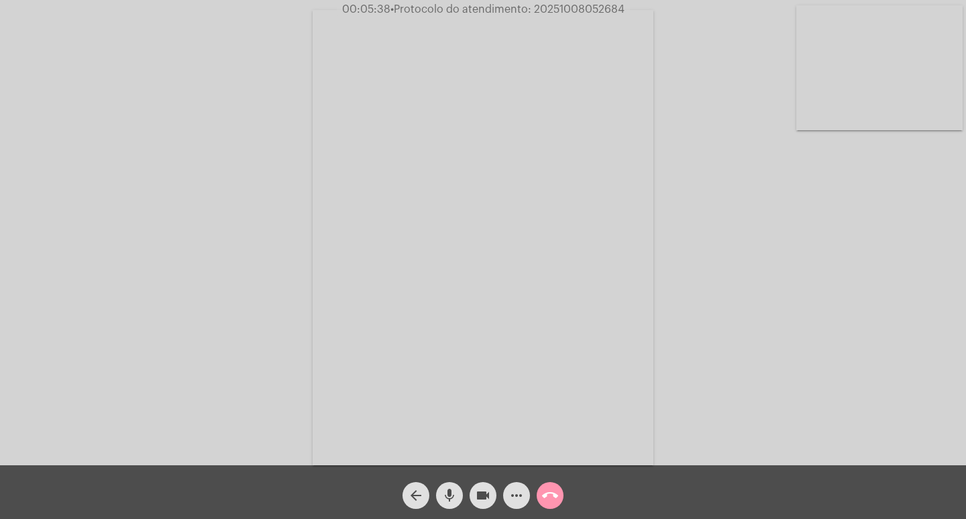
click at [487, 499] on mat-icon "videocam" at bounding box center [483, 495] width 16 height 16
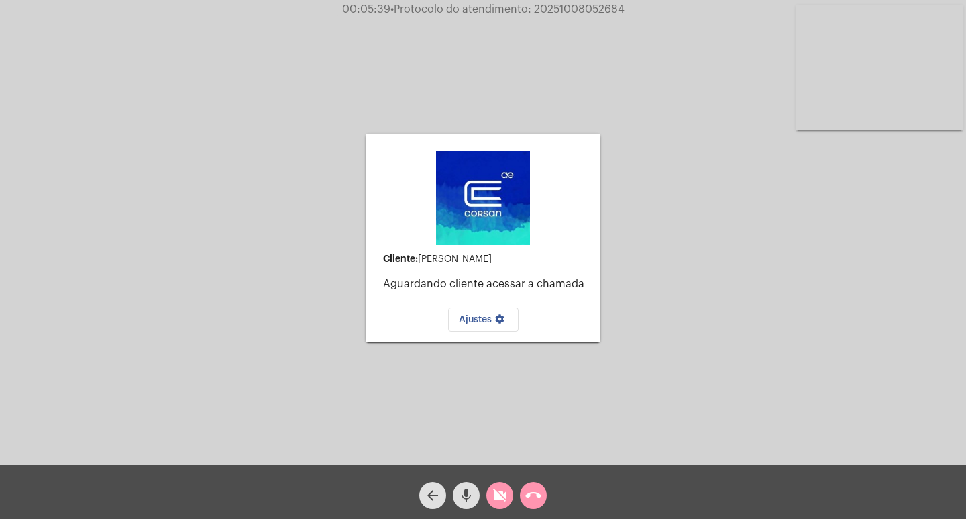
click at [449, 491] on div "arrow_back" at bounding box center [433, 492] width 34 height 34
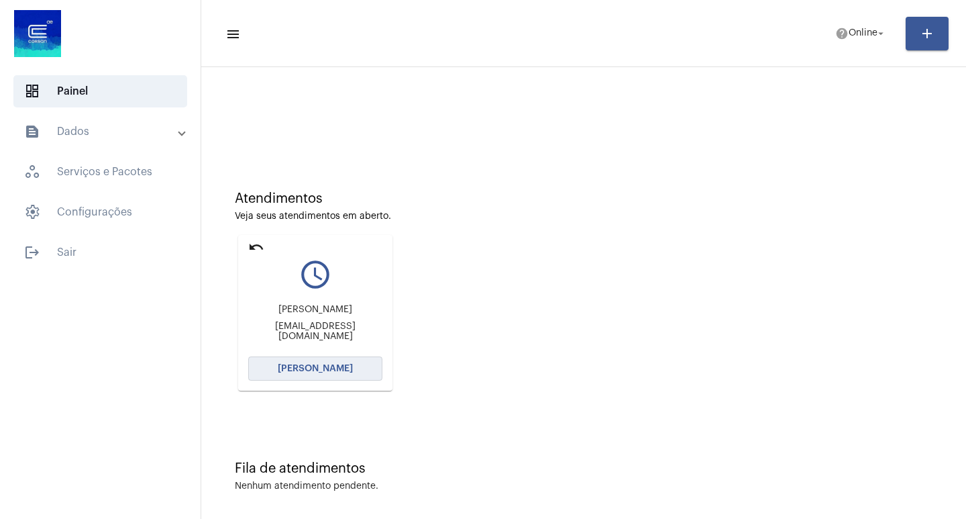
click at [342, 370] on span "[PERSON_NAME]" at bounding box center [315, 368] width 75 height 9
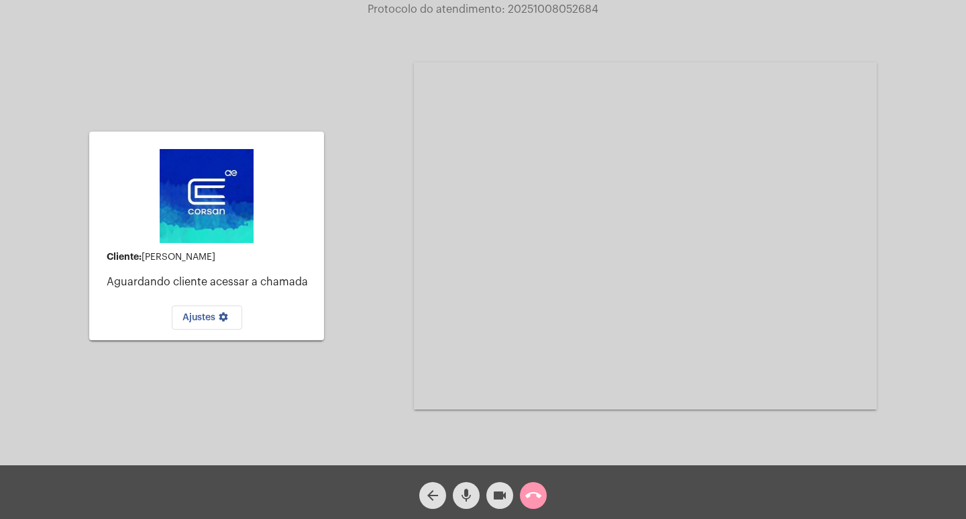
click at [464, 496] on mat-icon "mic" at bounding box center [466, 495] width 16 height 16
click at [492, 497] on mat-icon "videocam" at bounding box center [500, 495] width 16 height 16
click at [528, 495] on mat-icon "call_end" at bounding box center [534, 495] width 16 height 16
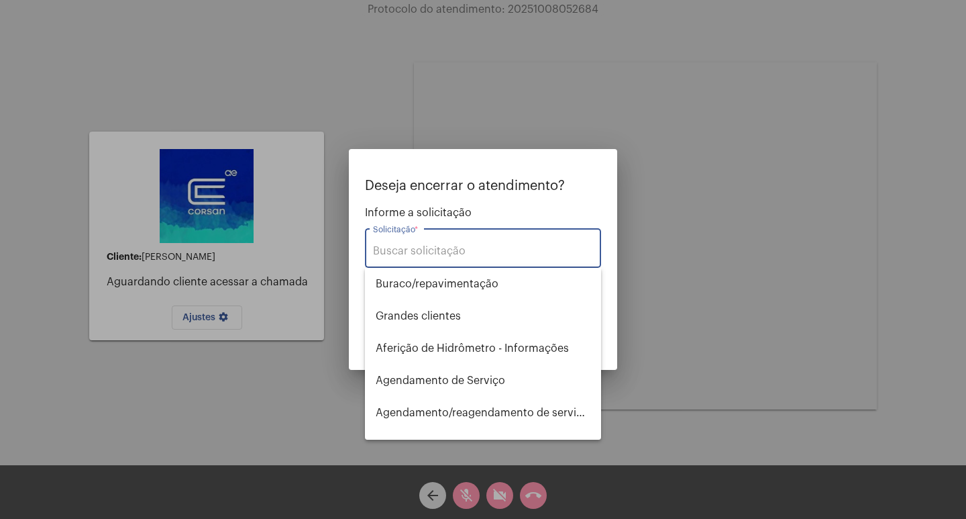
click at [477, 248] on input "Solicitação *" at bounding box center [483, 251] width 220 height 12
click at [432, 248] on input "INFO" at bounding box center [483, 251] width 220 height 12
type input "I"
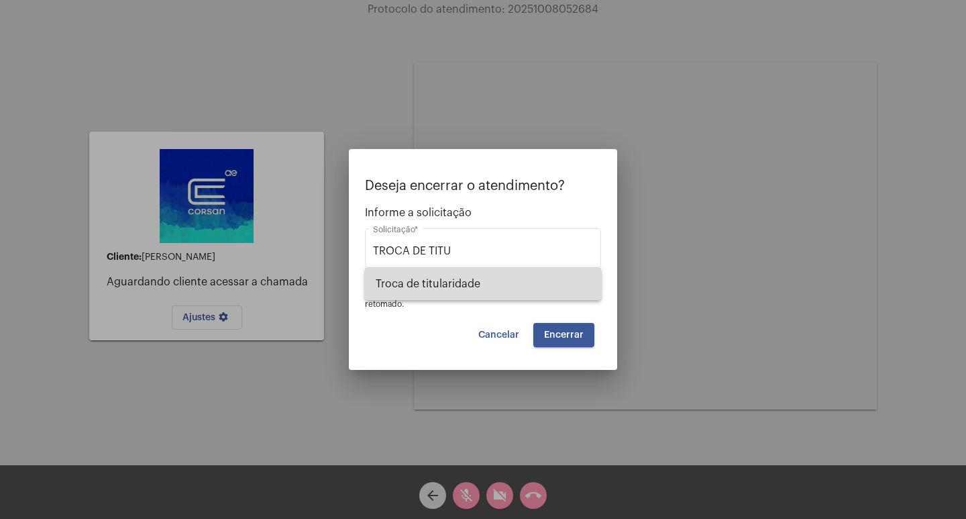
click at [447, 283] on span "Troca de titularidade" at bounding box center [483, 284] width 215 height 32
type input "Troca de titularidade"
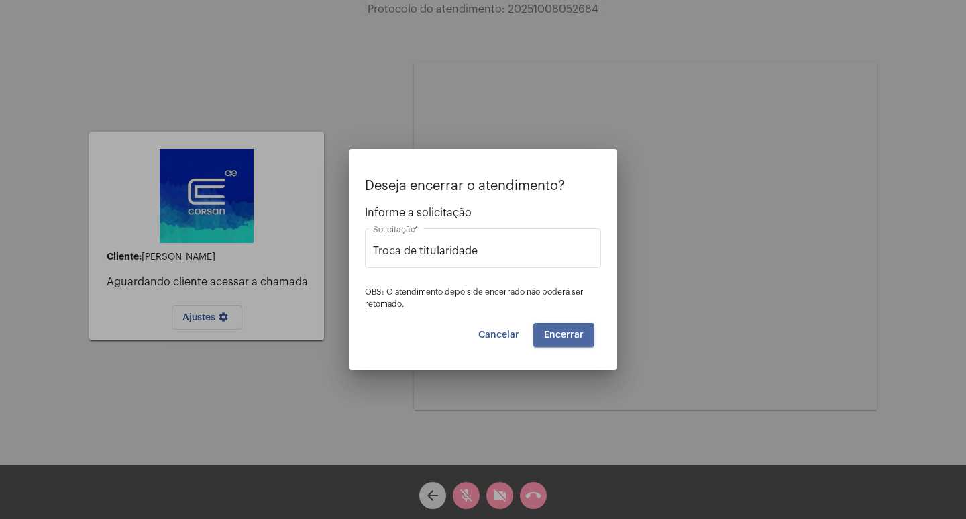
click at [561, 337] on span "Encerrar" at bounding box center [564, 334] width 40 height 9
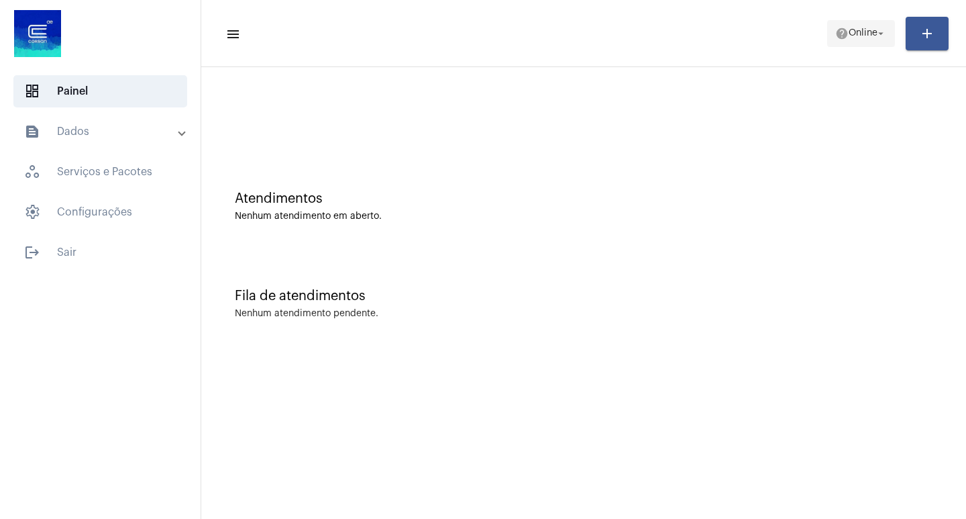
click at [867, 38] on span "Online" at bounding box center [863, 33] width 29 height 9
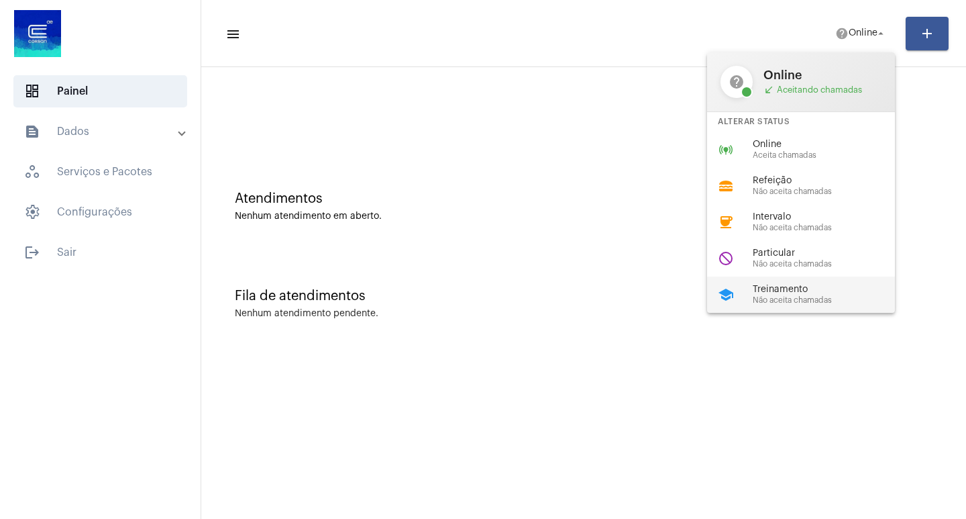
click at [795, 291] on span "Treinamento" at bounding box center [829, 290] width 153 height 10
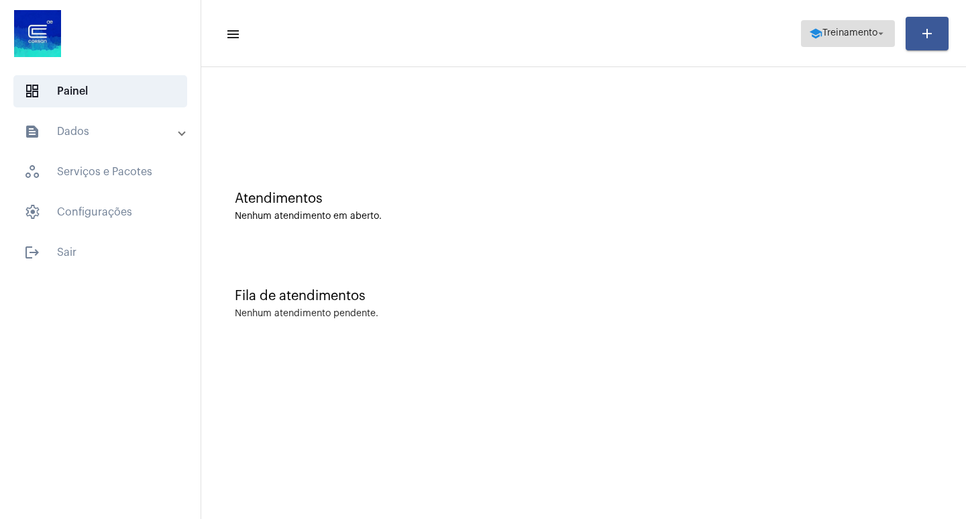
click at [861, 35] on span "Treinamento" at bounding box center [850, 33] width 55 height 9
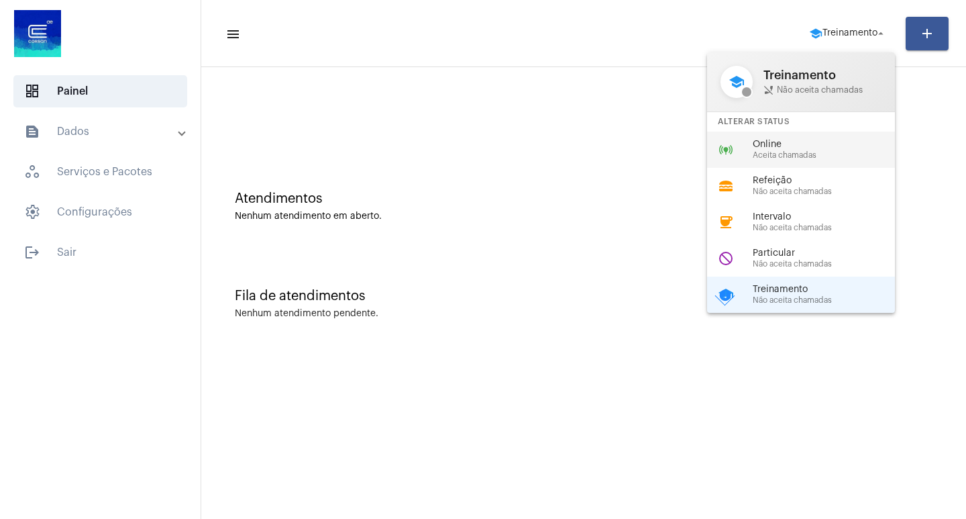
click at [799, 143] on span "Online" at bounding box center [829, 145] width 153 height 10
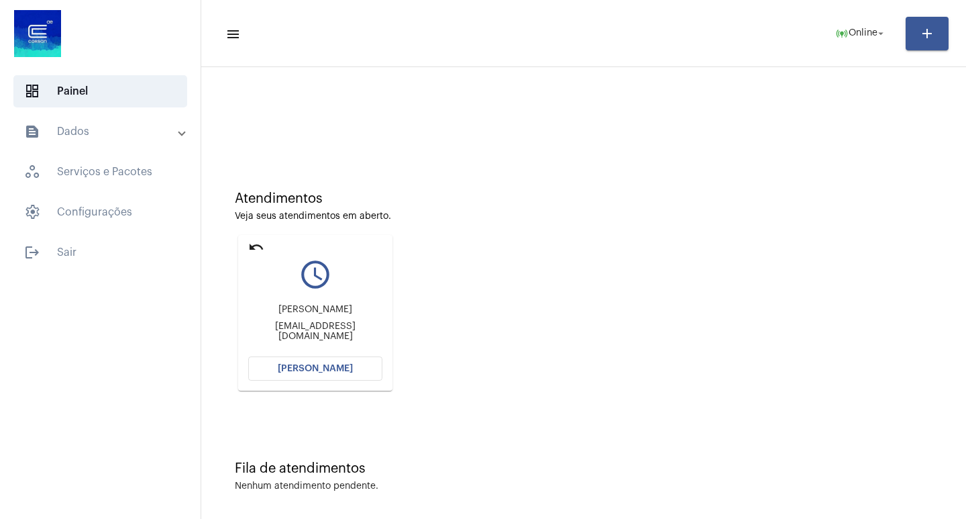
click at [324, 365] on span "[PERSON_NAME]" at bounding box center [315, 368] width 75 height 9
